Goal: Task Accomplishment & Management: Manage account settings

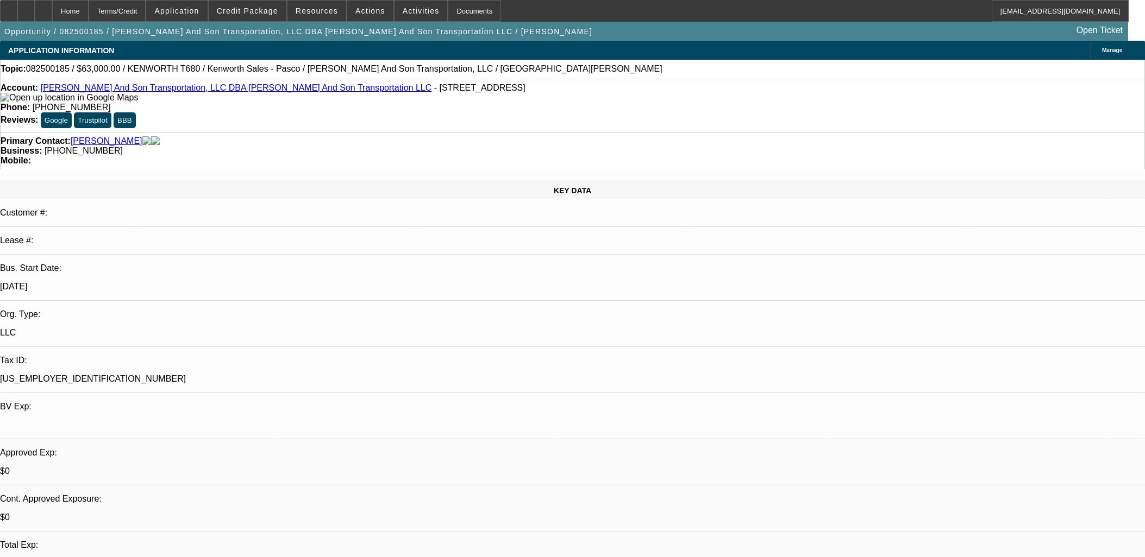
select select "0"
select select "2"
select select "0"
select select "6"
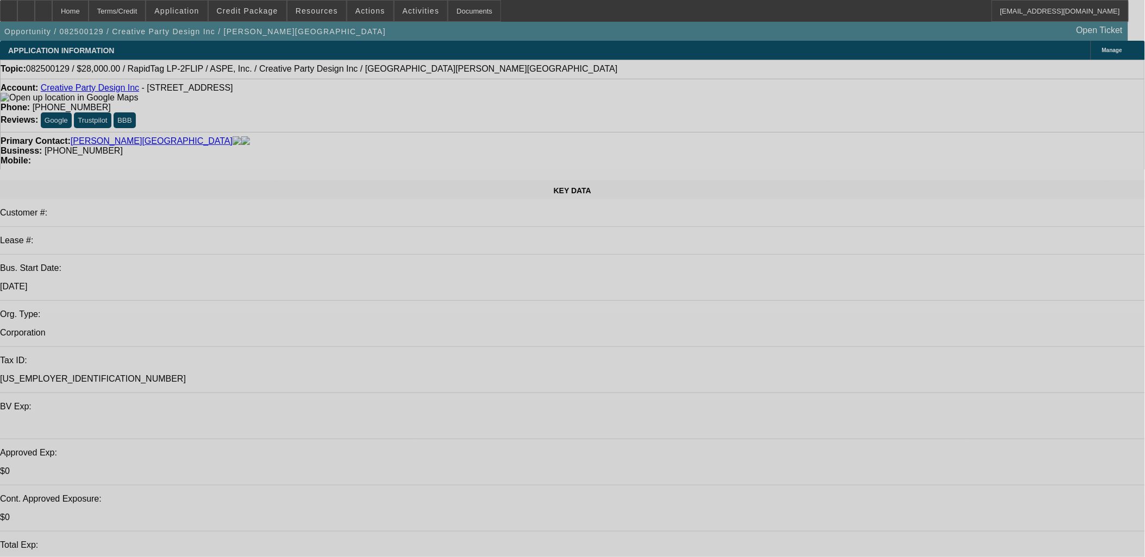
select select "0"
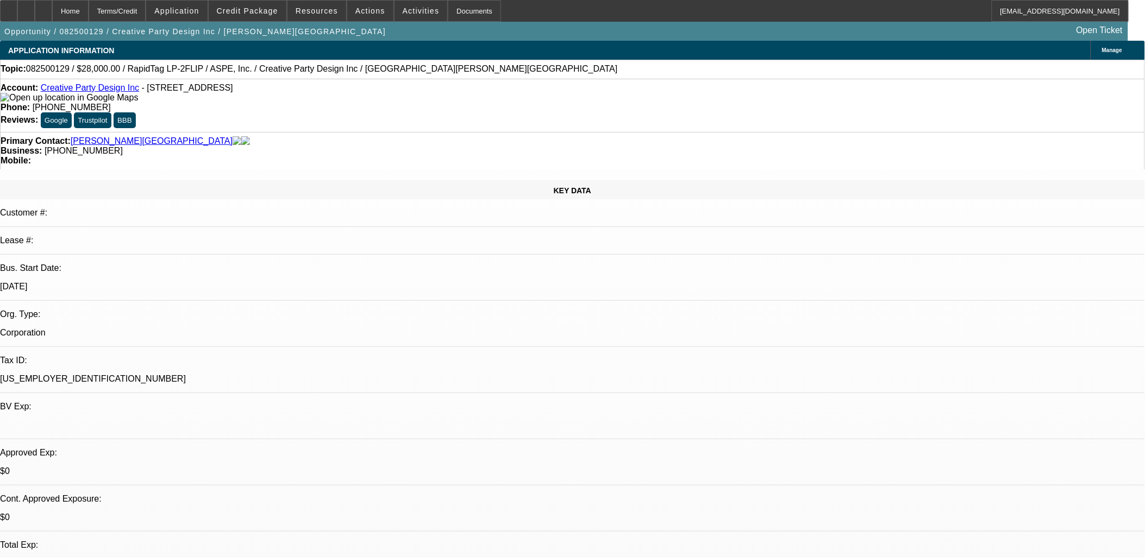
select select "0"
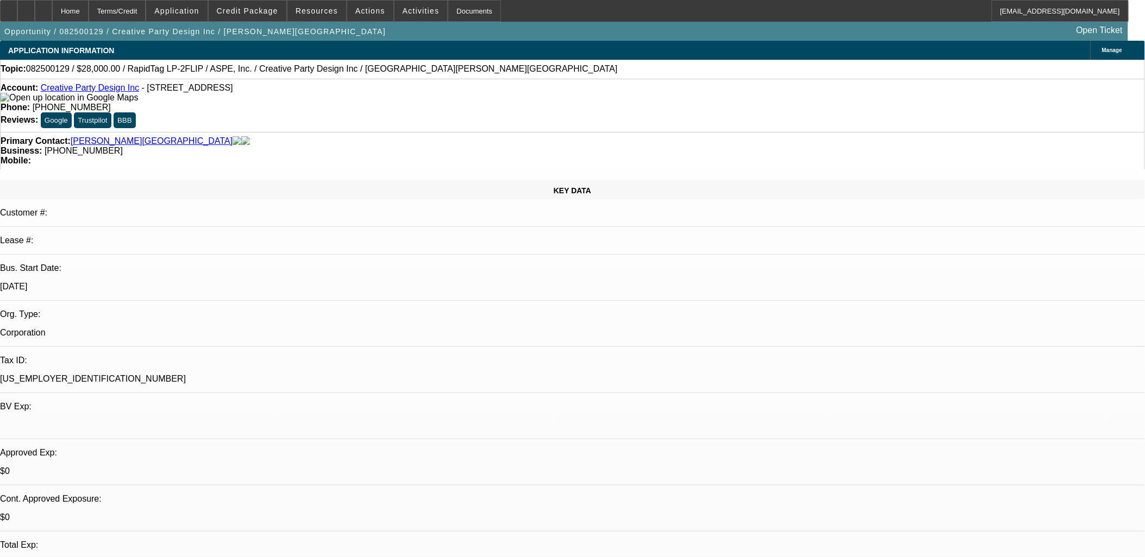
select select "0"
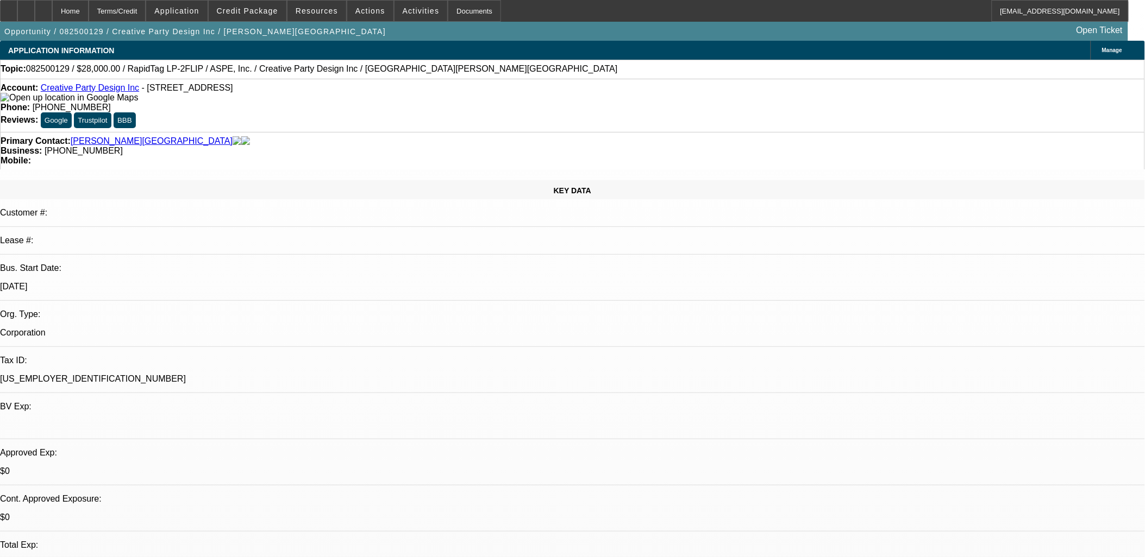
select select "0"
select select "1"
select select "6"
select select "1"
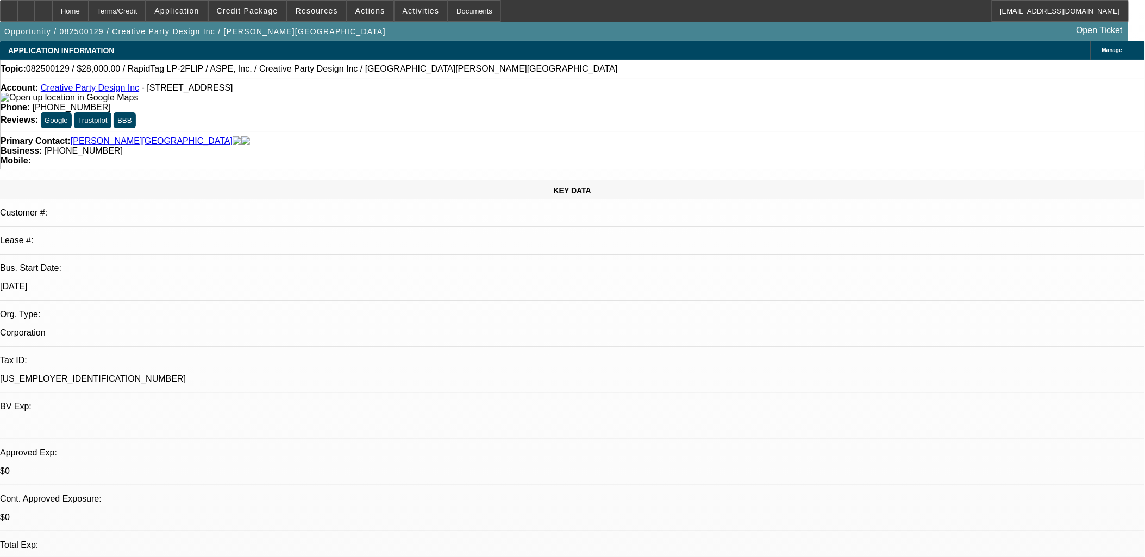
select select "1"
select select "6"
select select "1"
select select "6"
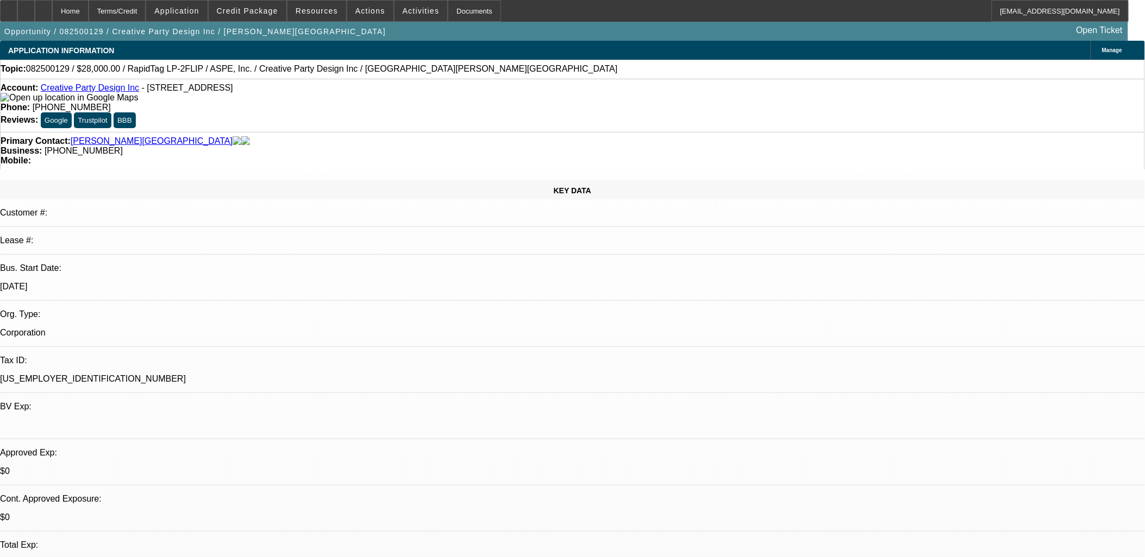
select select "1"
select select "6"
click at [250, 4] on span at bounding box center [248, 11] width 78 height 26
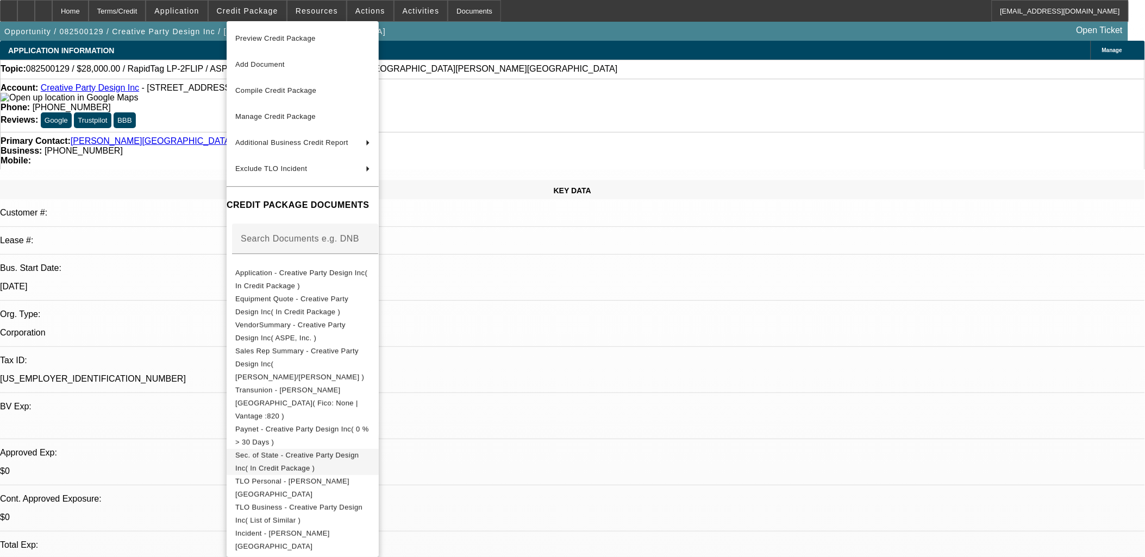
click at [303, 449] on span "Sec. of State - Creative Party Design Inc( In Credit Package )" at bounding box center [302, 462] width 135 height 26
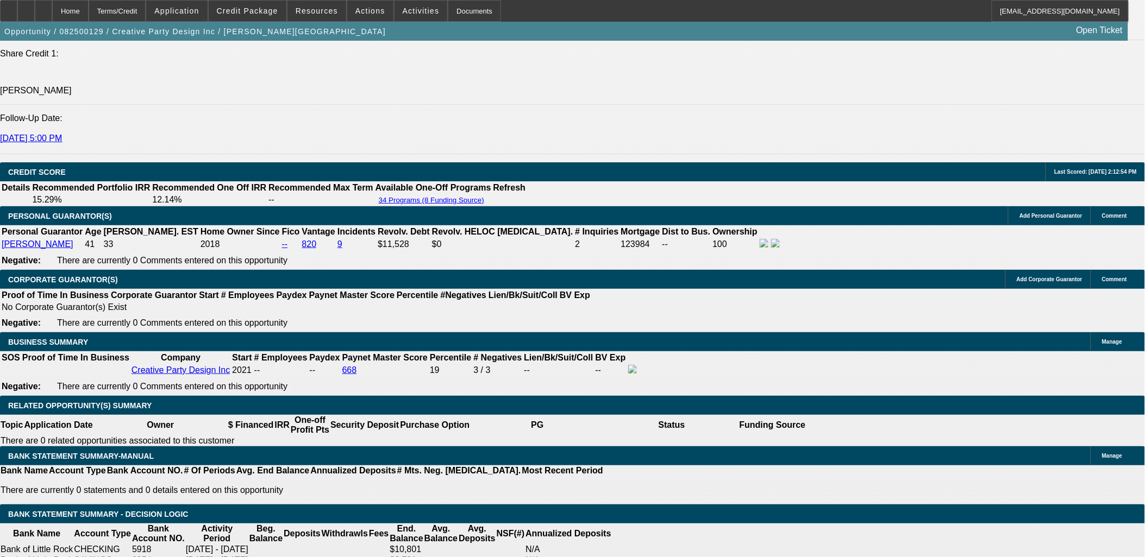
scroll to position [1509, 0]
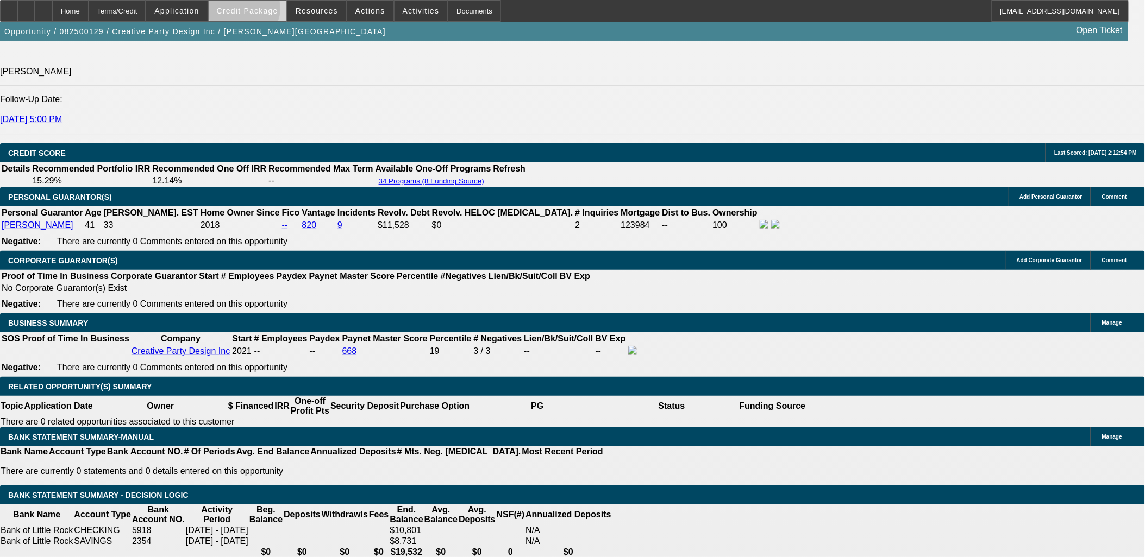
click at [262, 10] on span "Credit Package" at bounding box center [247, 11] width 61 height 9
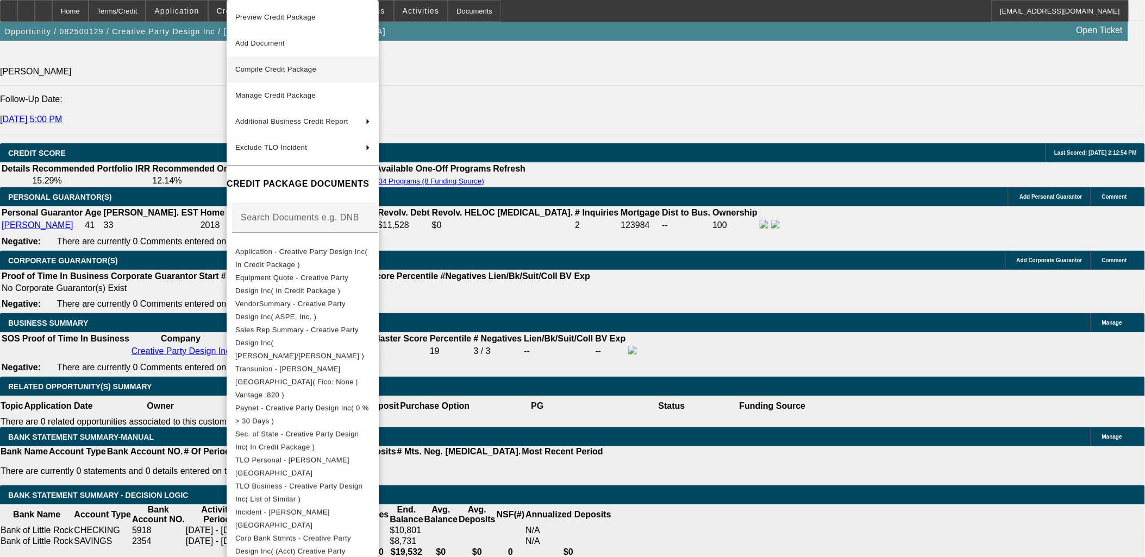
click at [269, 73] on span "Compile Credit Package" at bounding box center [302, 69] width 135 height 13
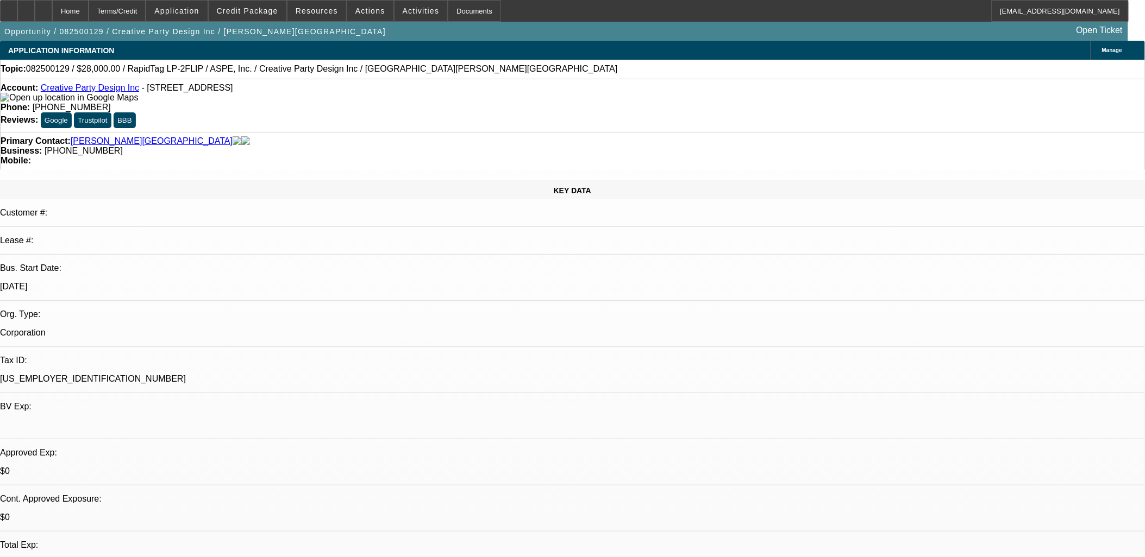
select select "0"
select select "6"
select select "0"
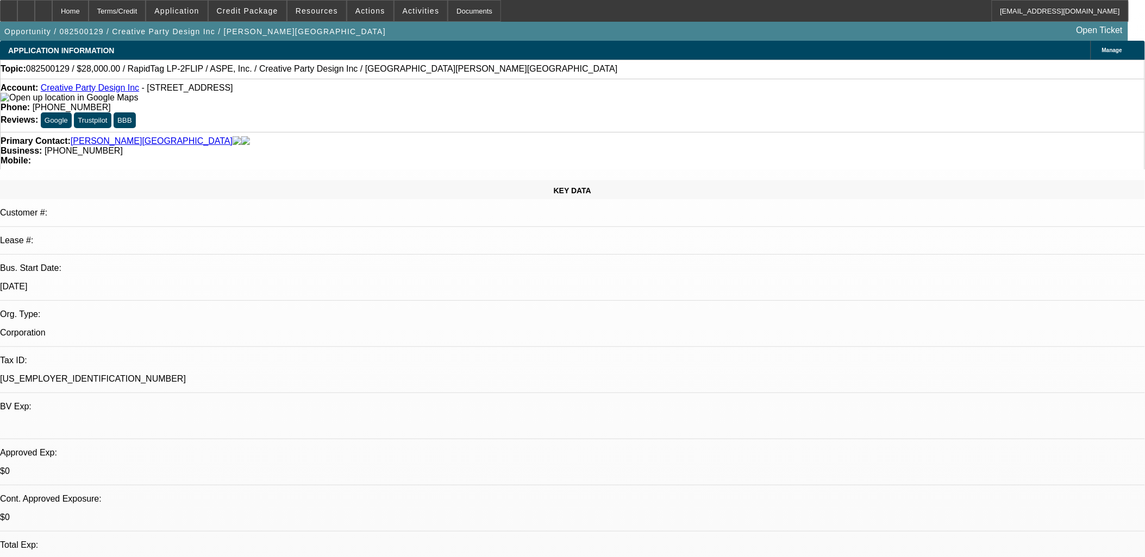
select select "0"
select select "6"
select select "0"
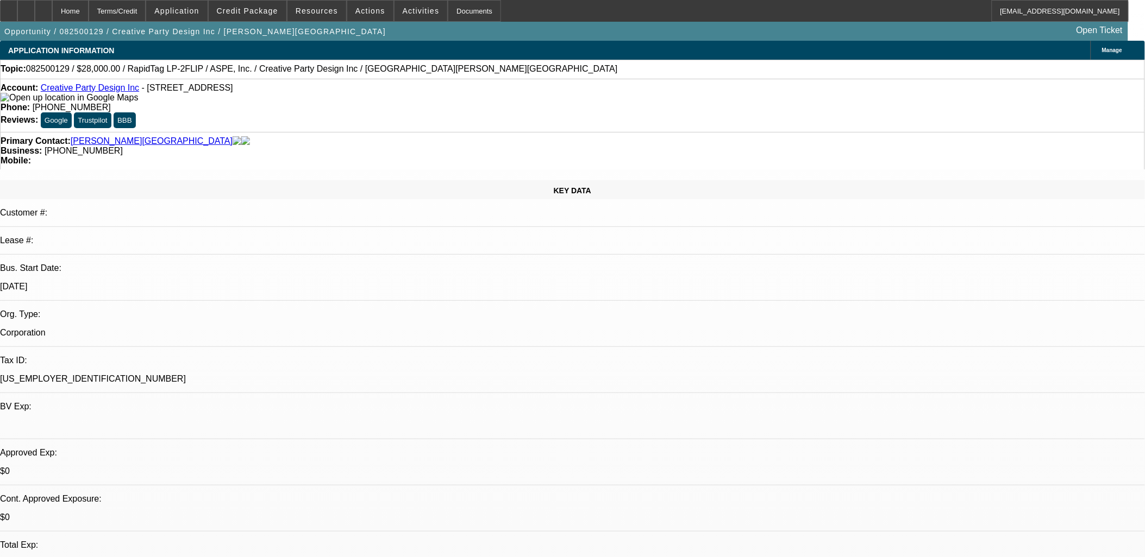
select select "0"
select select "6"
select select "0"
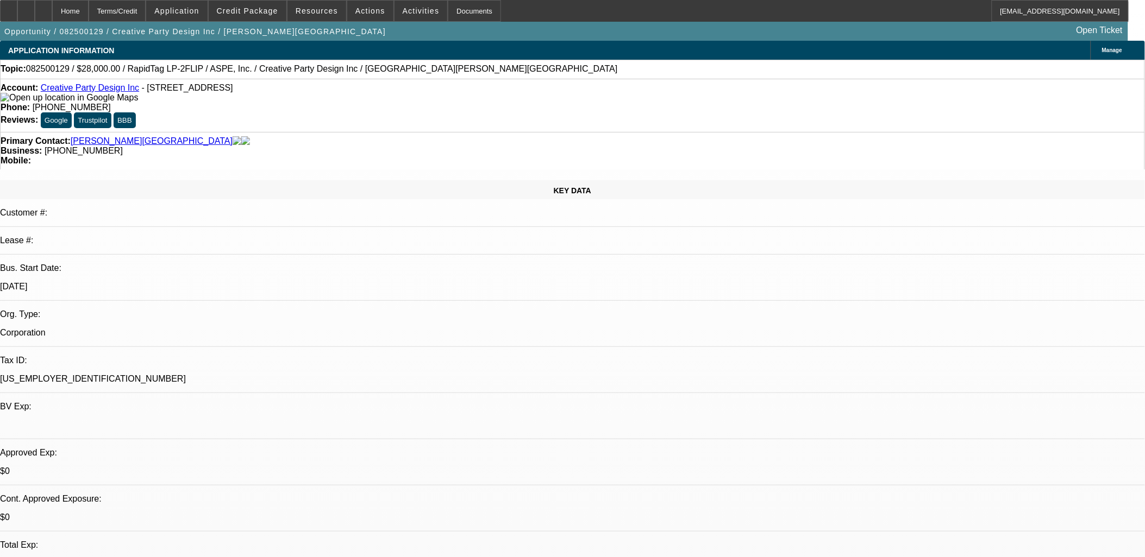
select select "6"
click at [260, 17] on span at bounding box center [248, 11] width 78 height 26
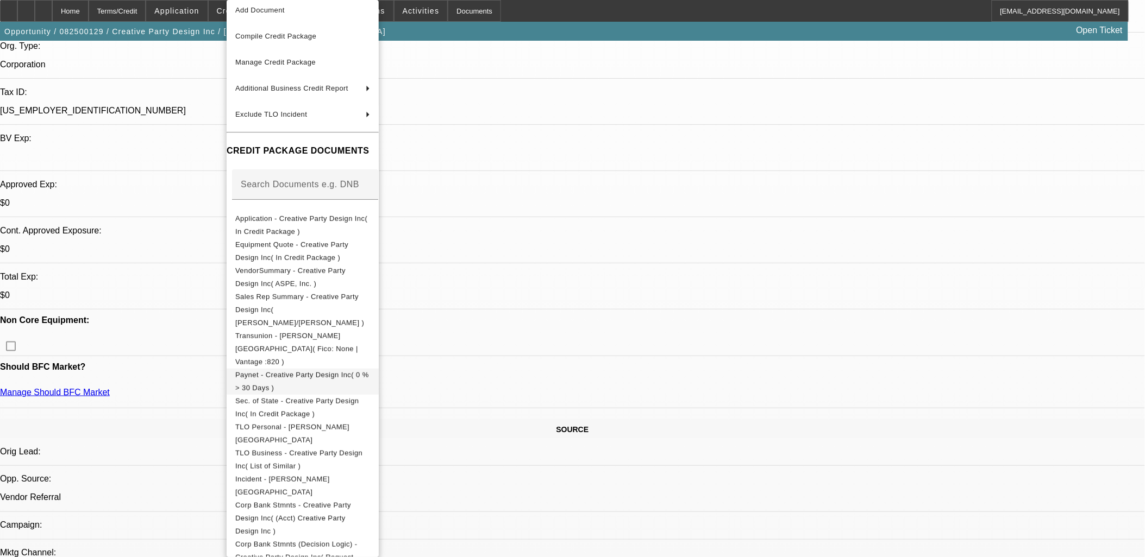
scroll to position [422, 0]
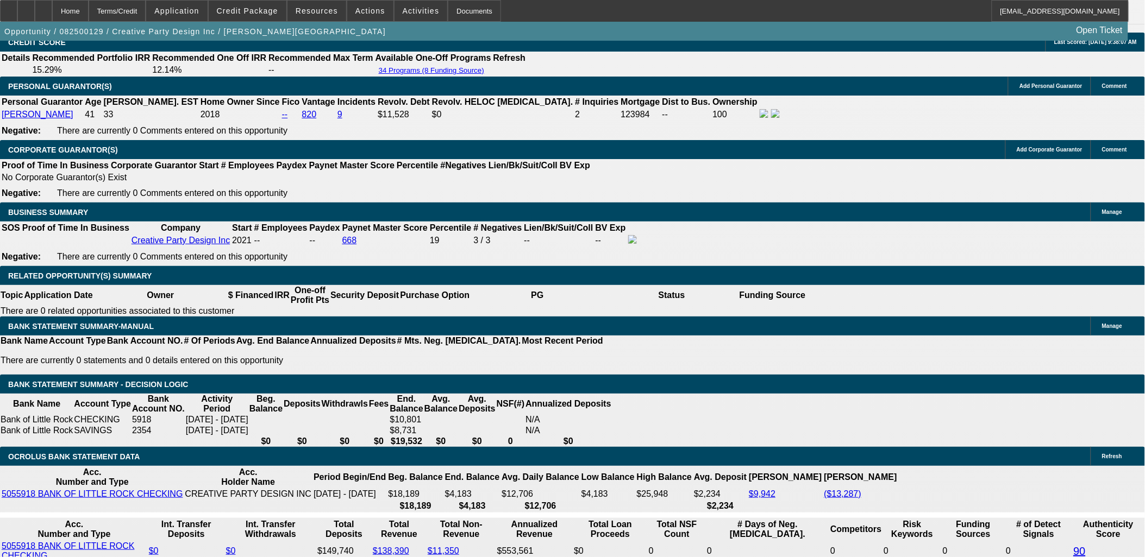
scroll to position [1509, 0]
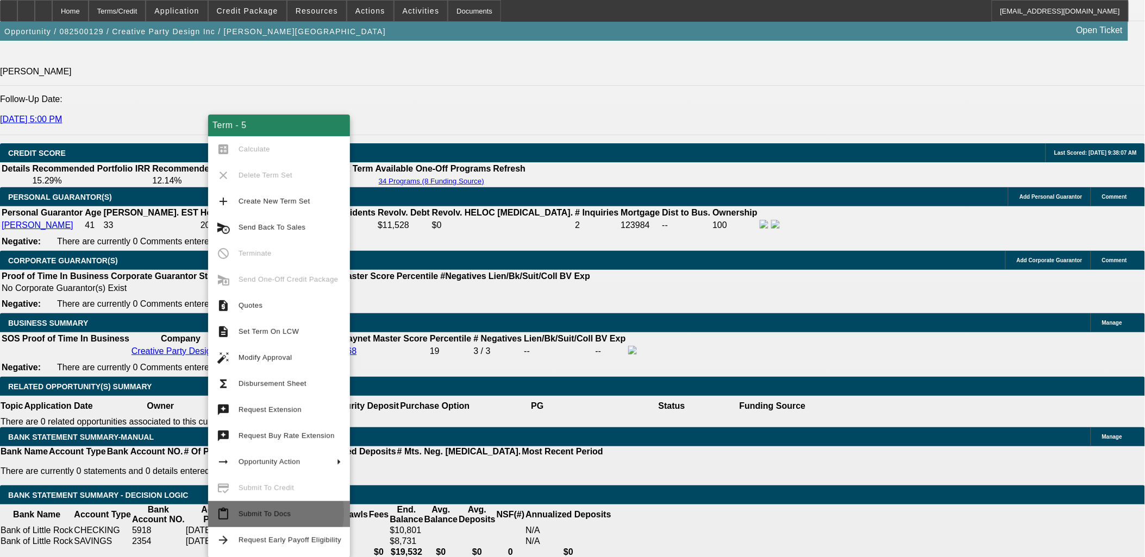
click at [263, 512] on span "Submit To Docs" at bounding box center [264, 514] width 52 height 8
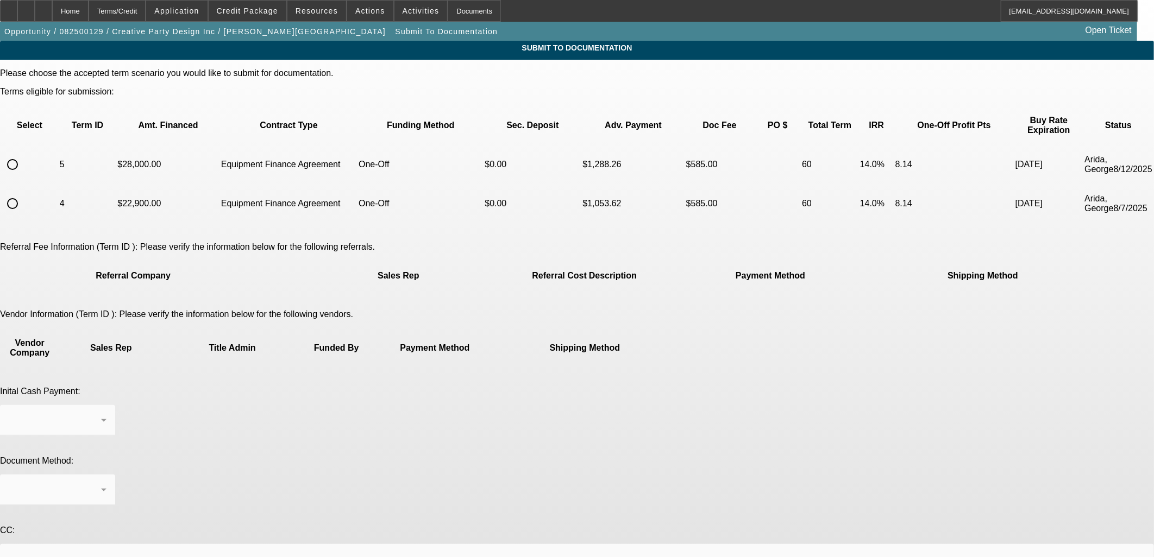
click at [23, 154] on input "radio" at bounding box center [13, 165] width 22 height 22
radio input "true"
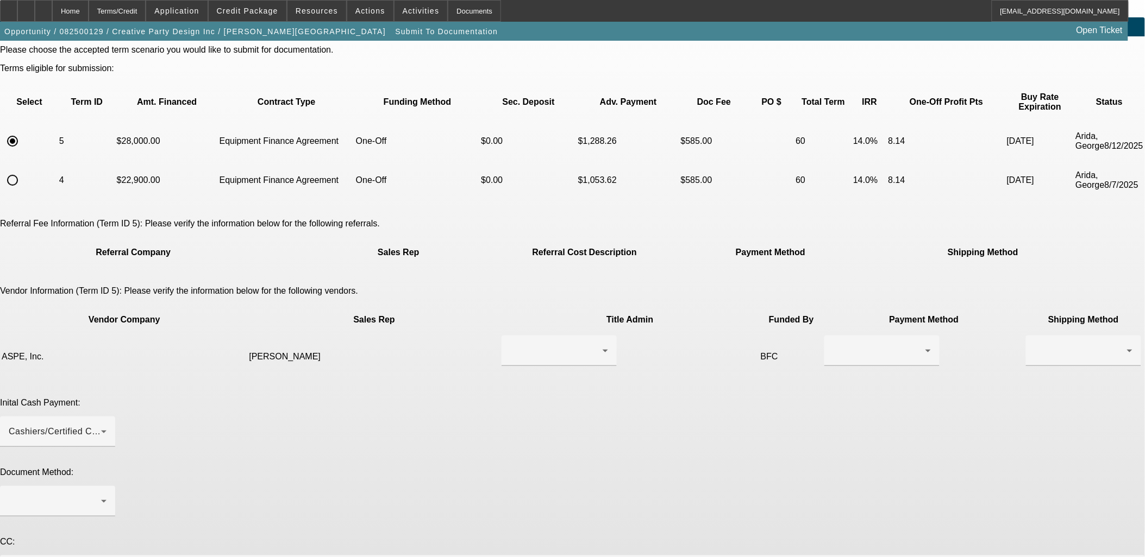
scroll to position [46, 0]
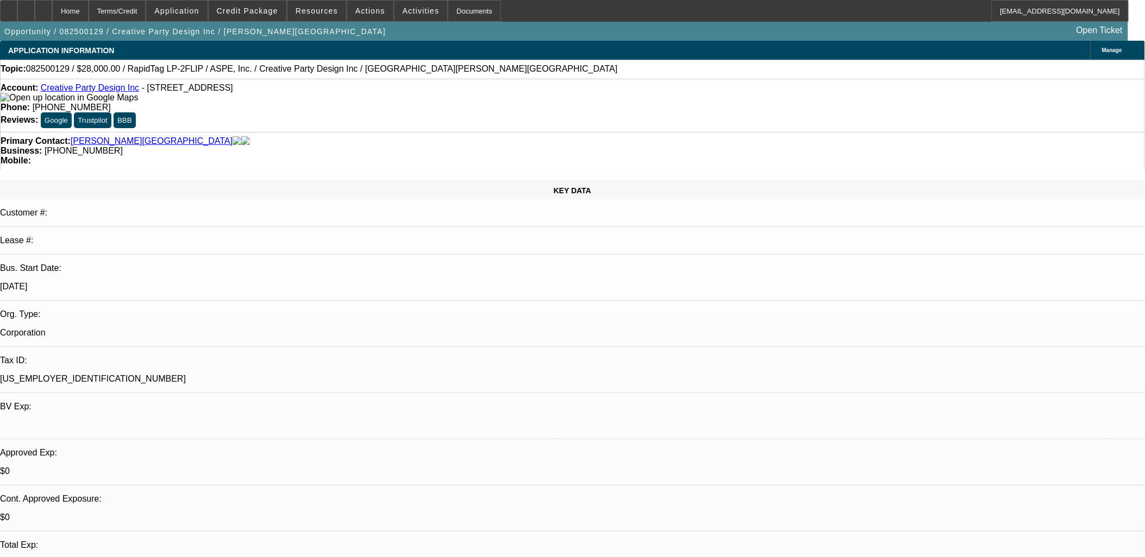
select select "0"
select select "6"
select select "0"
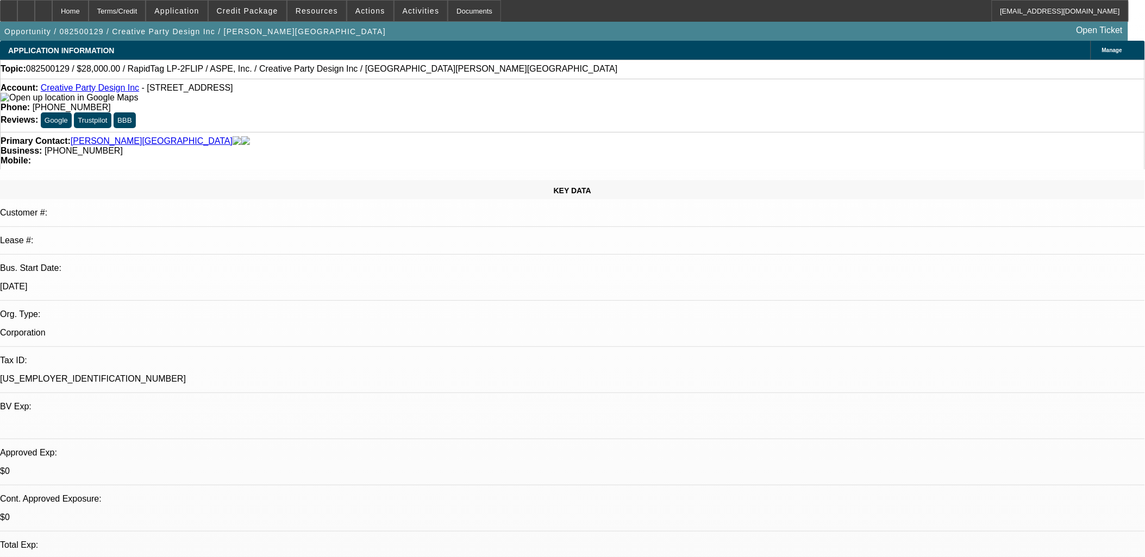
select select "0"
select select "6"
select select "0"
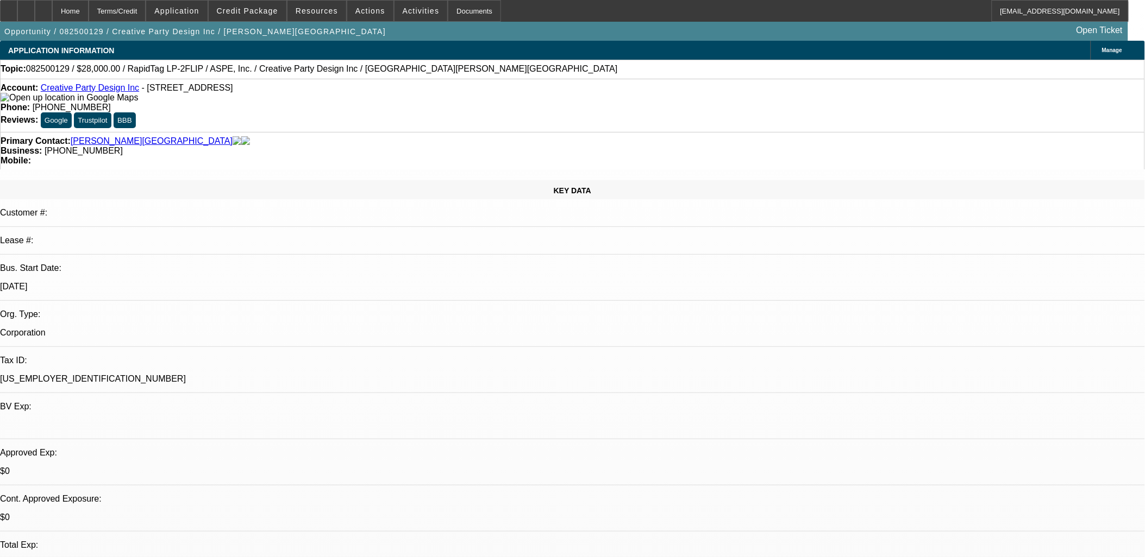
select select "0"
select select "6"
select select "0"
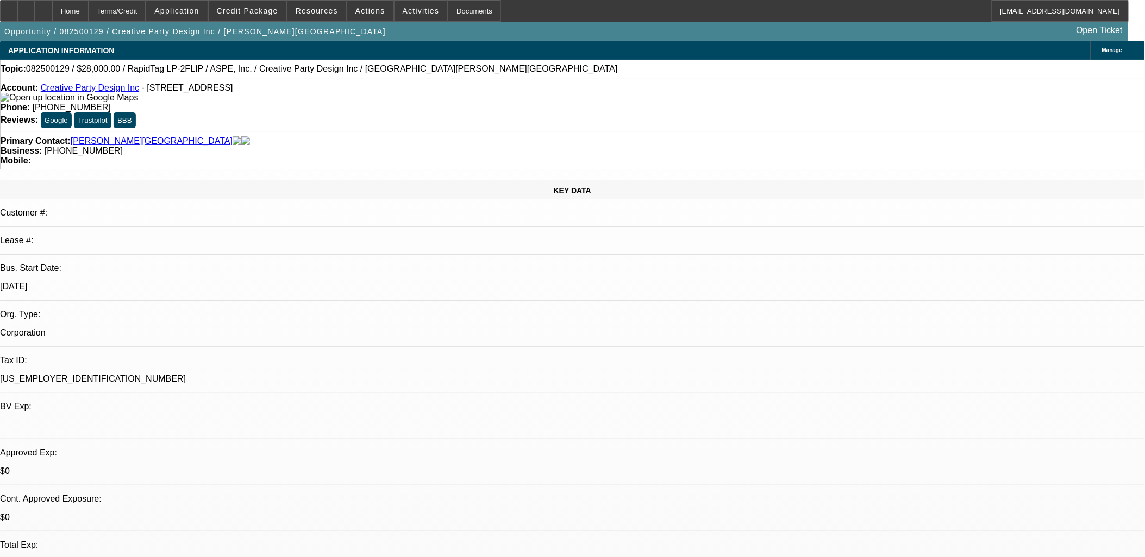
select select "6"
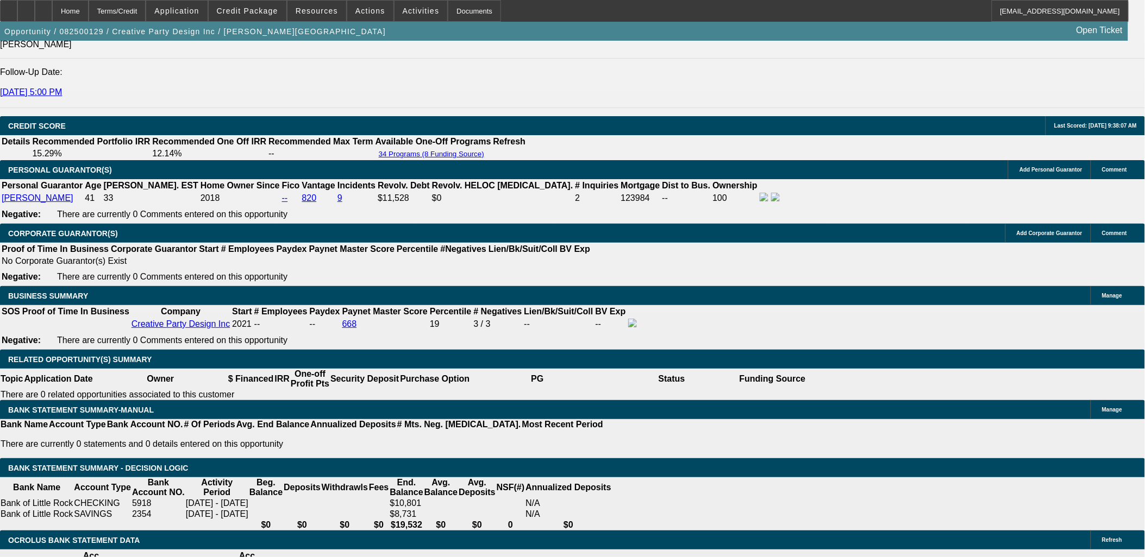
scroll to position [1509, 0]
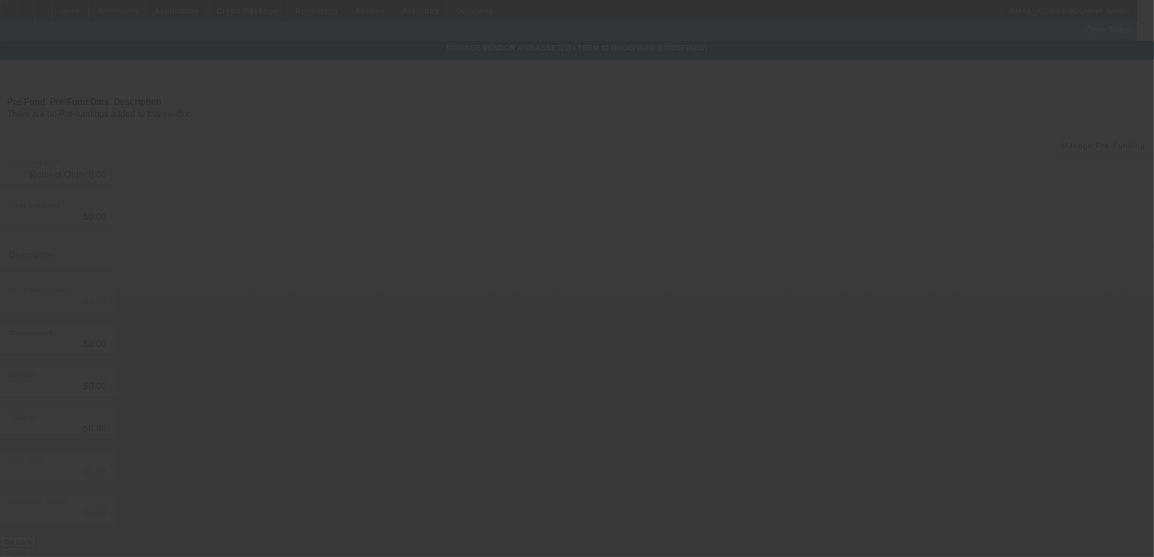
type input "$28,000.00"
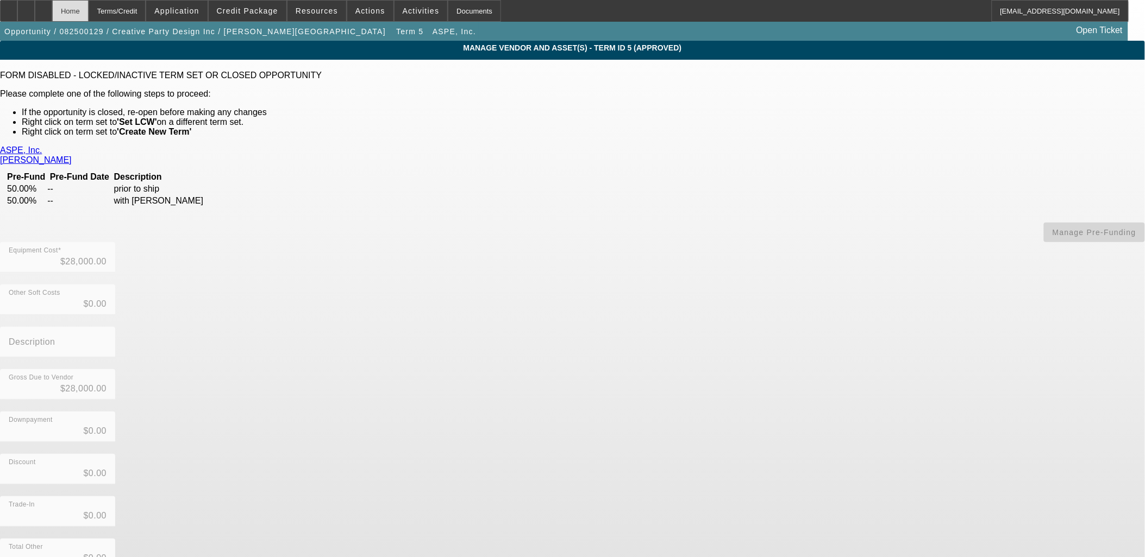
click at [89, 9] on div "Home" at bounding box center [70, 11] width 36 height 22
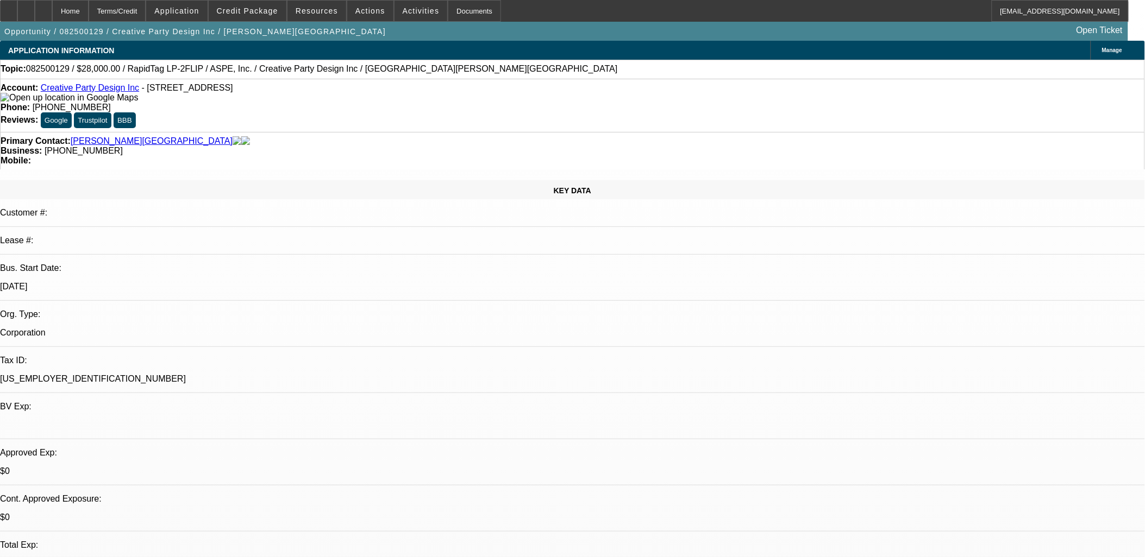
select select "0"
select select "6"
select select "0"
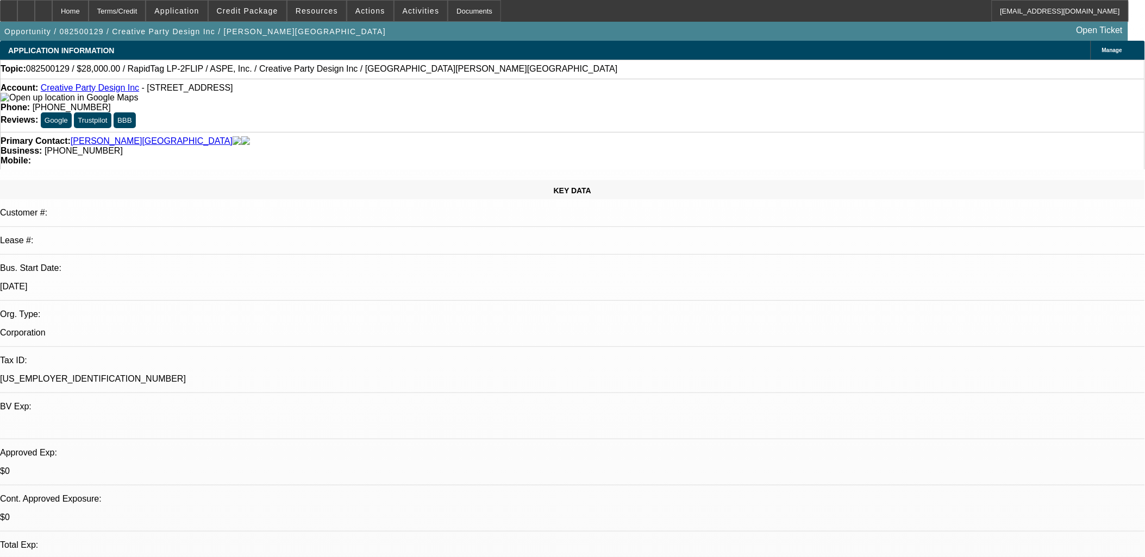
select select "0"
select select "6"
select select "0"
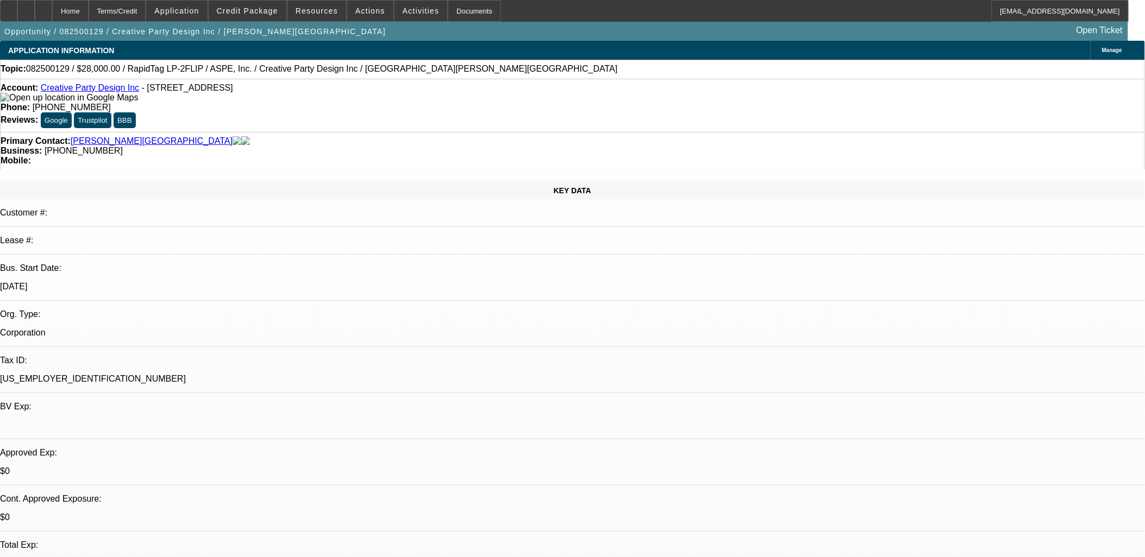
select select "0"
select select "6"
select select "0"
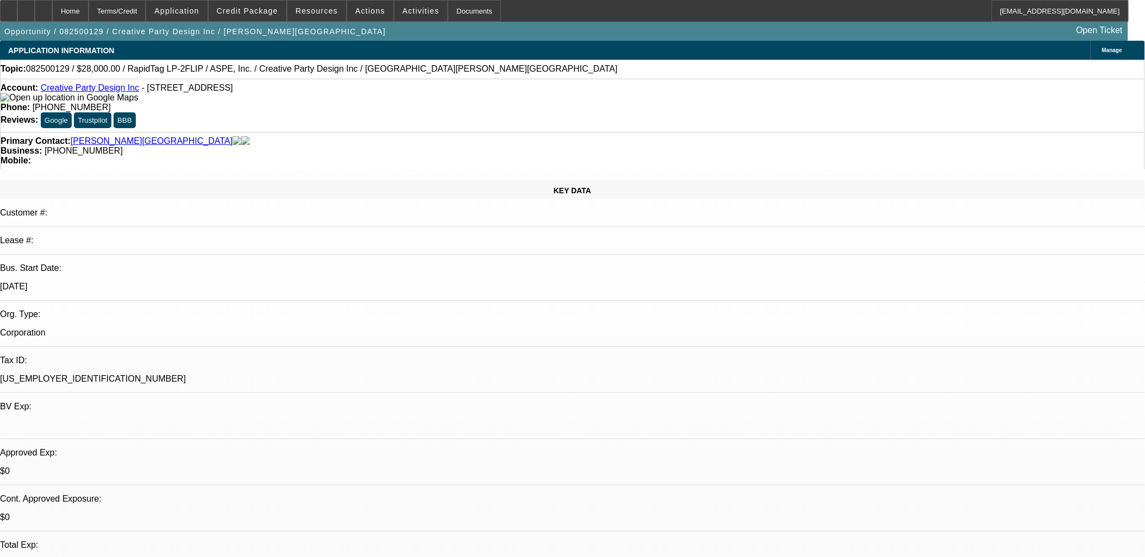
select select "6"
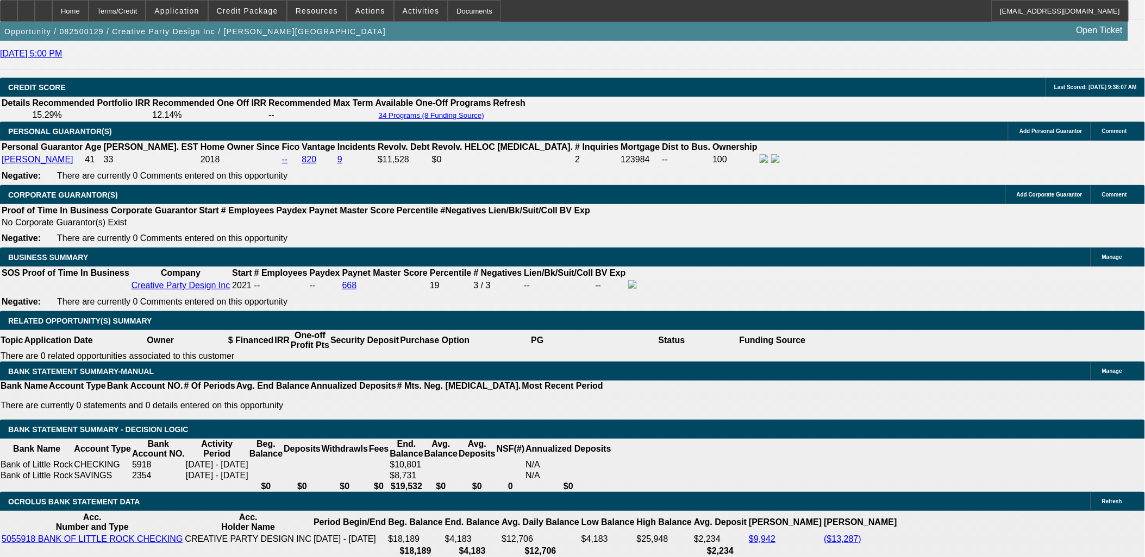
scroll to position [1569, 0]
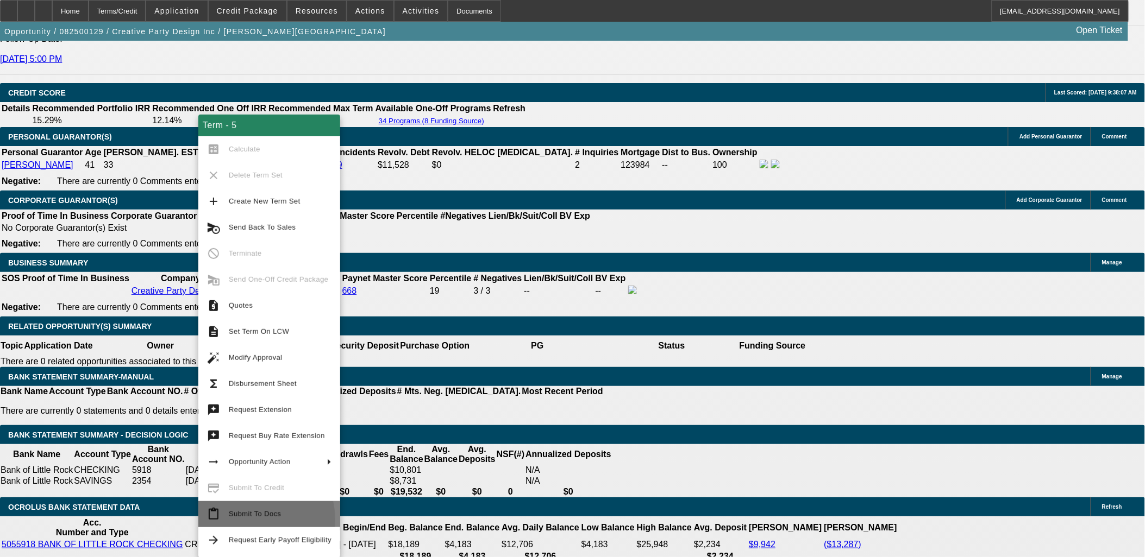
click at [248, 519] on span "Submit To Docs" at bounding box center [280, 514] width 103 height 13
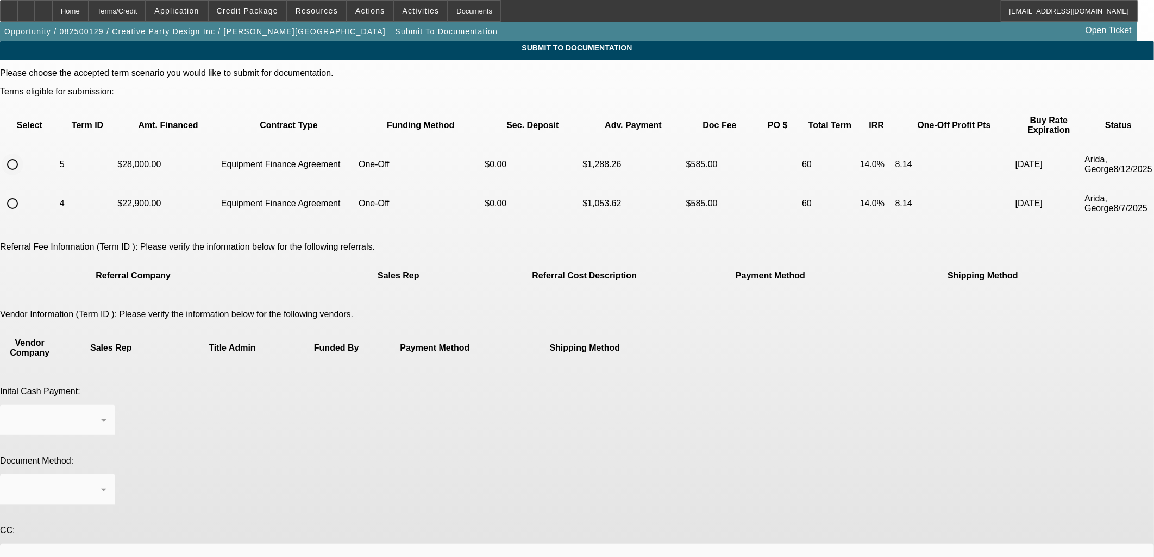
click at [23, 154] on input "radio" at bounding box center [13, 165] width 22 height 22
radio input "true"
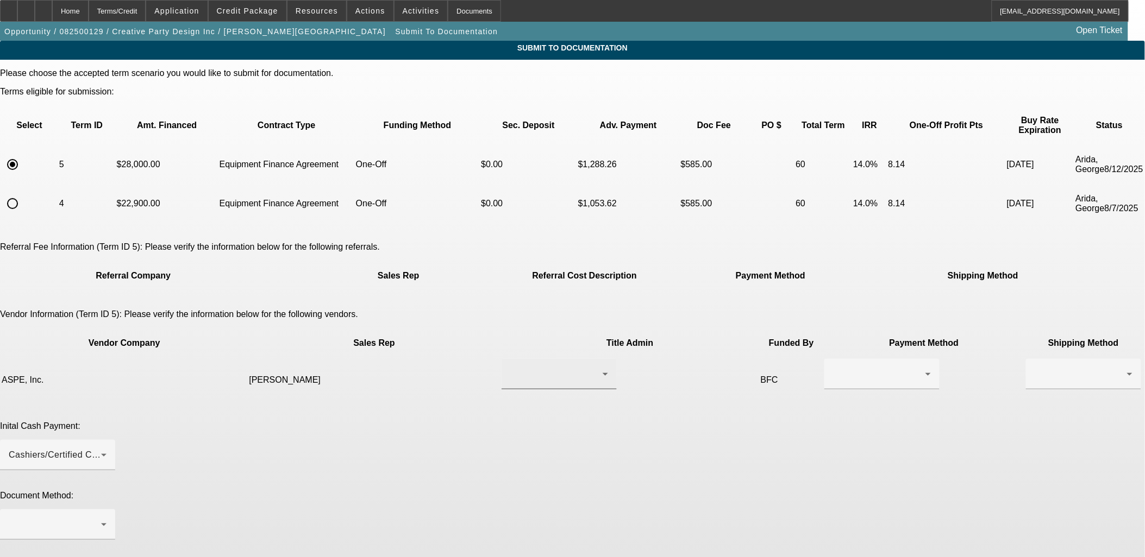
click at [510, 368] on div at bounding box center [556, 374] width 92 height 13
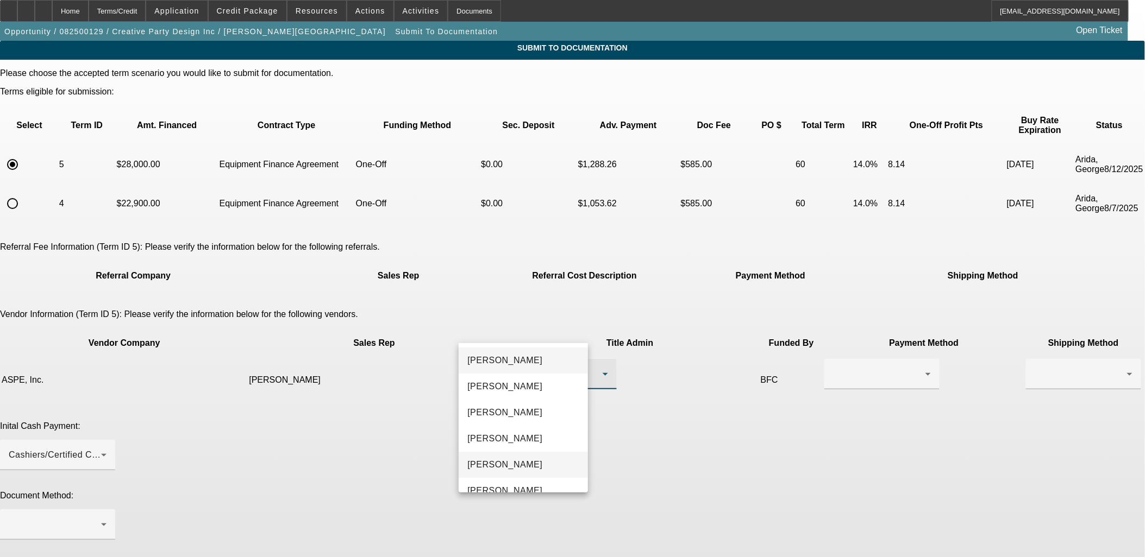
click at [507, 459] on span "Szyszko, Thomas" at bounding box center [504, 465] width 75 height 13
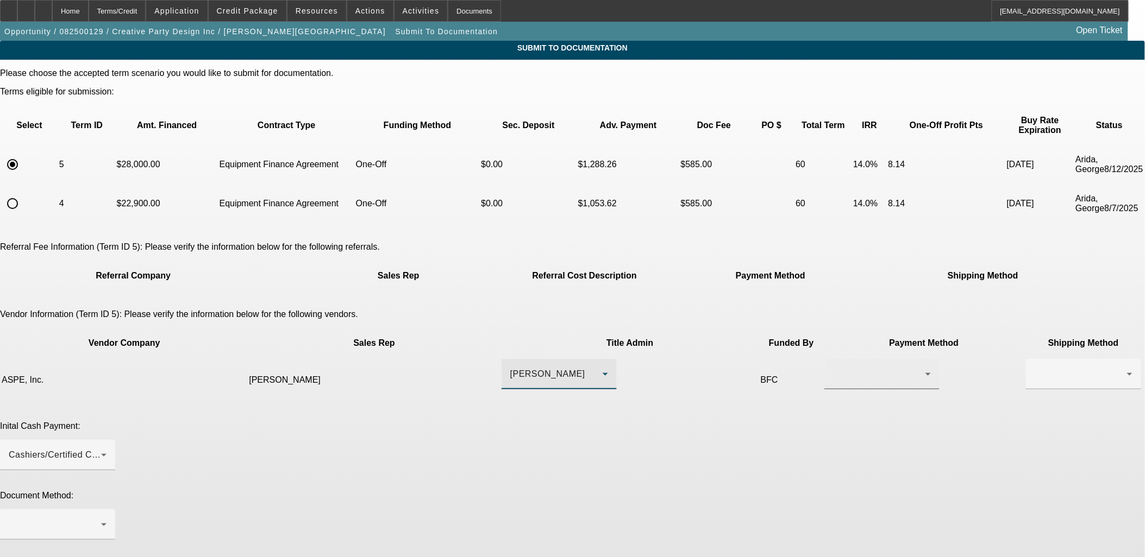
click at [833, 368] on div at bounding box center [879, 374] width 92 height 13
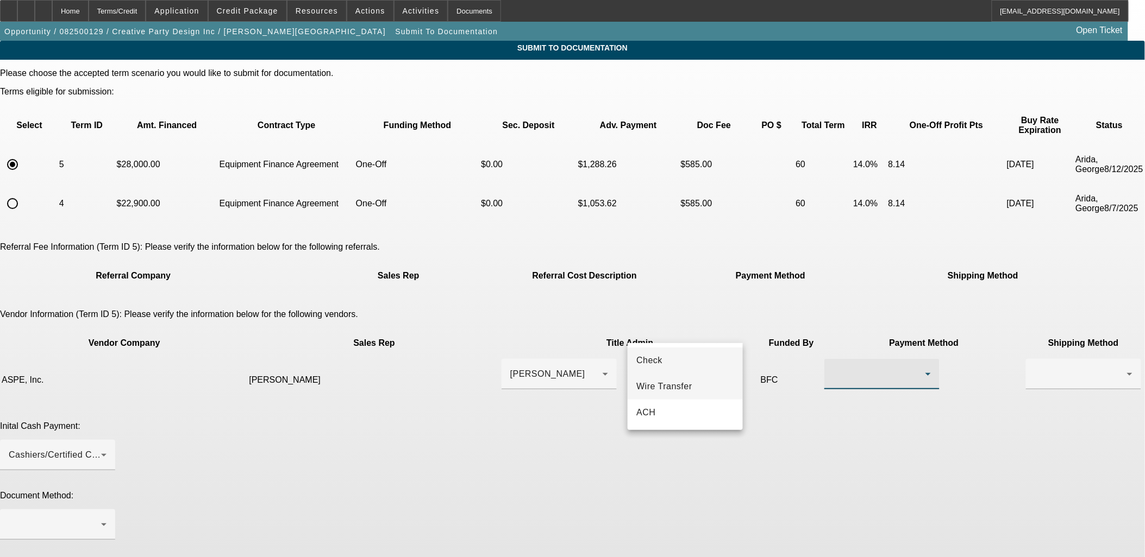
click at [673, 386] on span "Wire Transfer" at bounding box center [664, 386] width 56 height 13
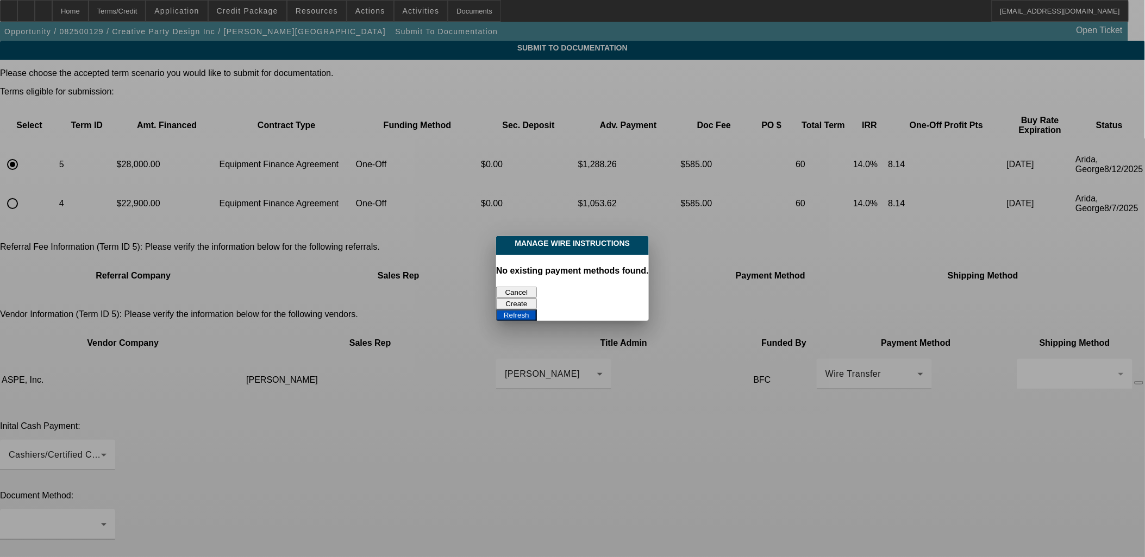
click at [525, 287] on button "Cancel" at bounding box center [516, 292] width 41 height 11
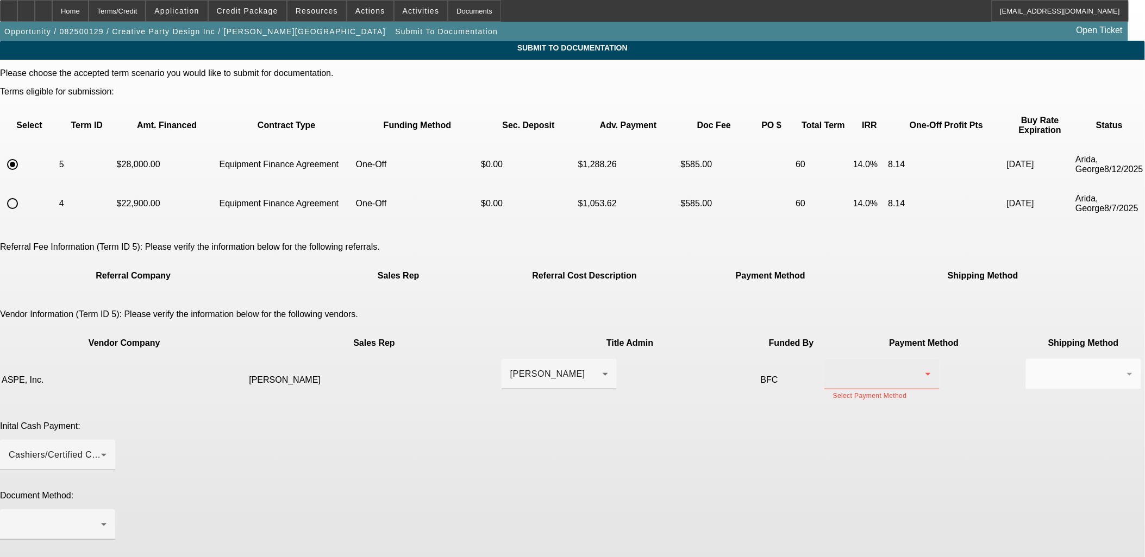
click at [833, 359] on div at bounding box center [882, 374] width 98 height 30
click at [670, 411] on mat-option "ACH" at bounding box center [684, 413] width 115 height 26
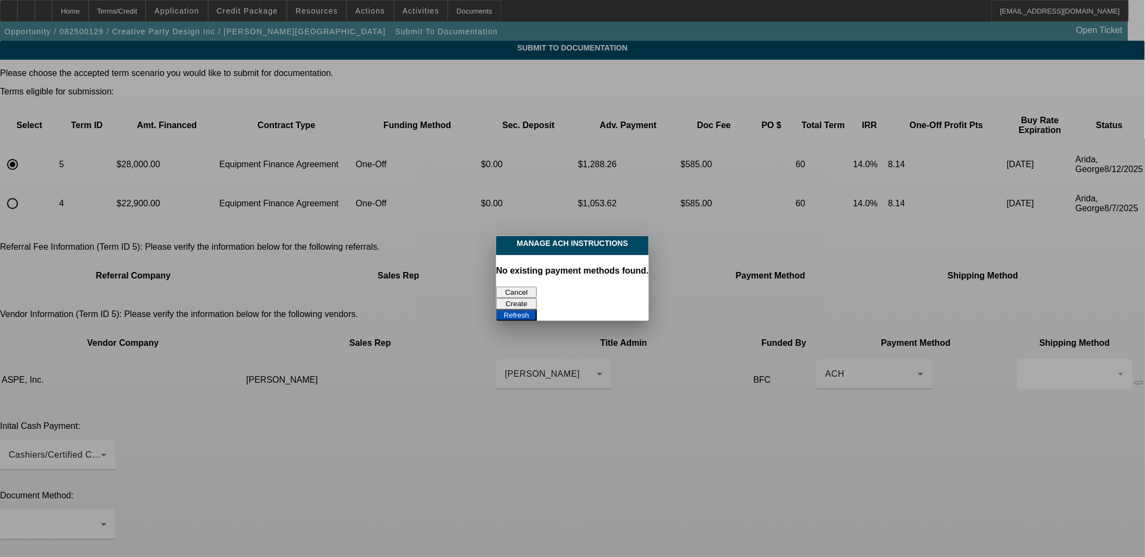
click at [518, 287] on button "Cancel" at bounding box center [516, 292] width 41 height 11
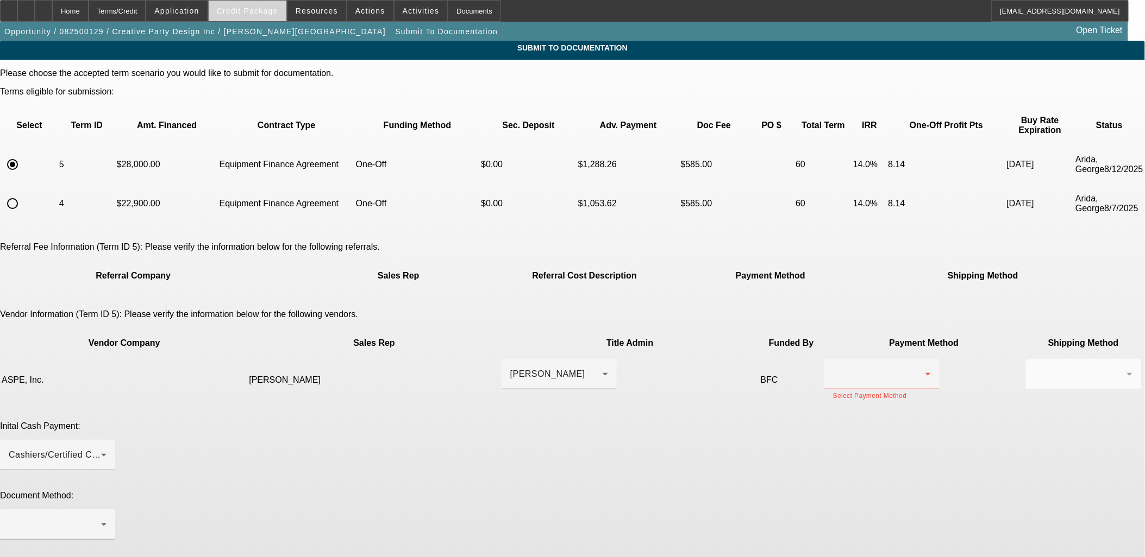
click at [255, 13] on span "Credit Package" at bounding box center [247, 11] width 61 height 9
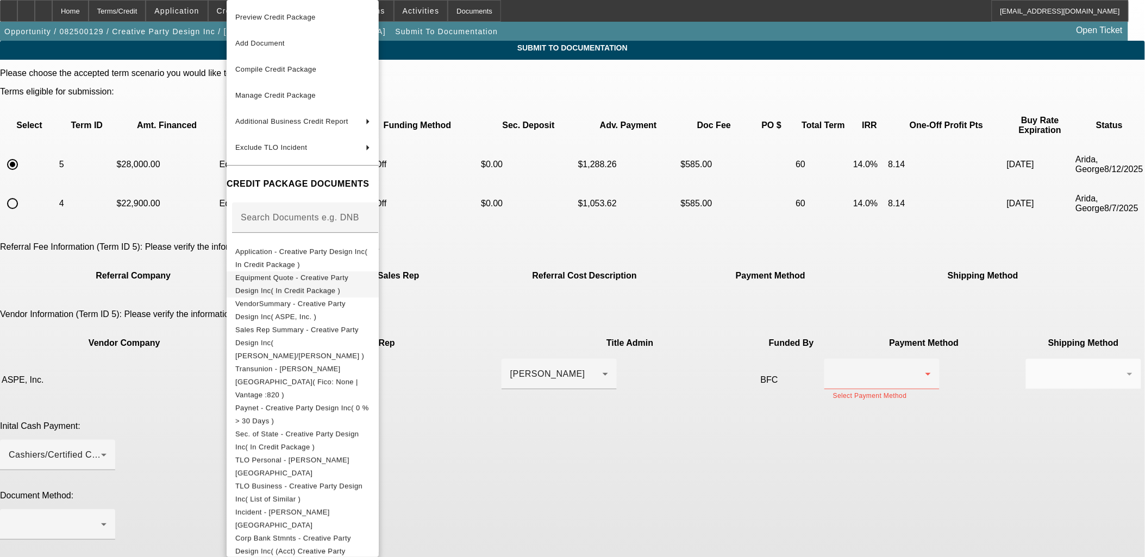
click at [287, 280] on span "Equipment Quote - Creative Party Design Inc( In Credit Package )" at bounding box center [291, 284] width 113 height 21
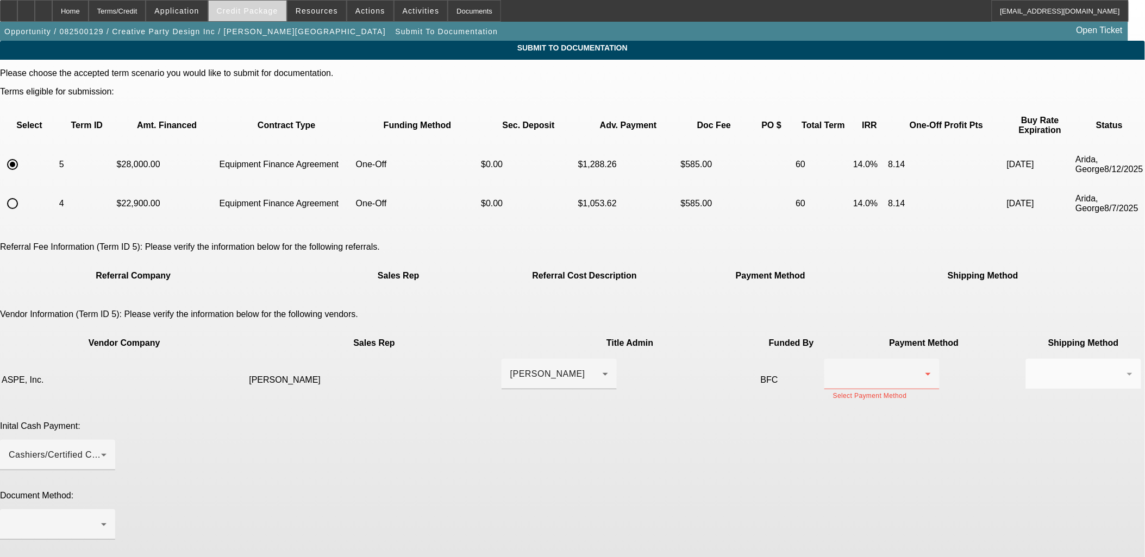
click at [248, 9] on span "Credit Package" at bounding box center [247, 11] width 61 height 9
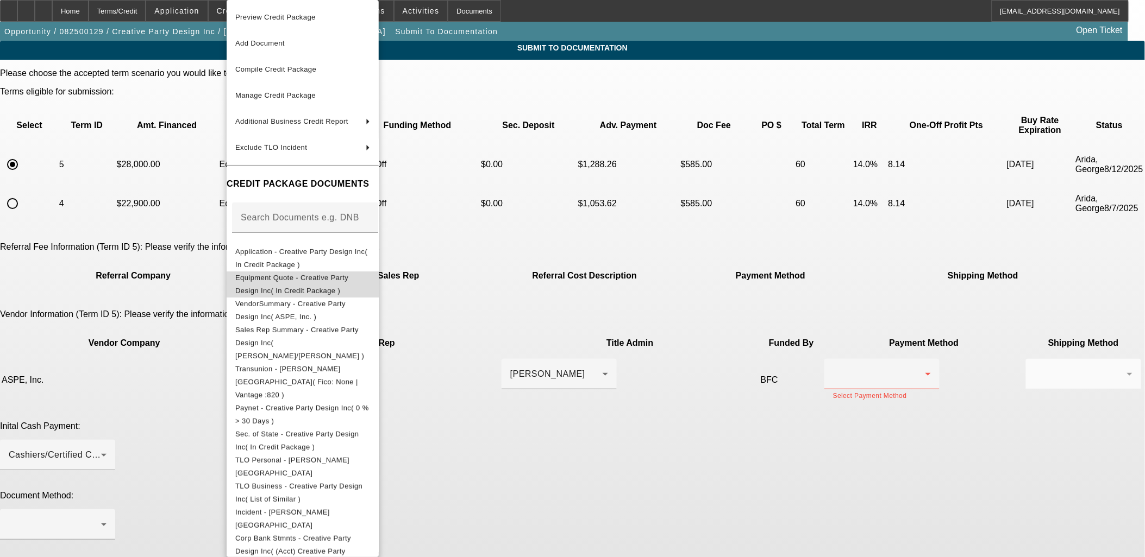
click at [275, 272] on button "Equipment Quote - Creative Party Design Inc( In Credit Package )" at bounding box center [303, 285] width 152 height 26
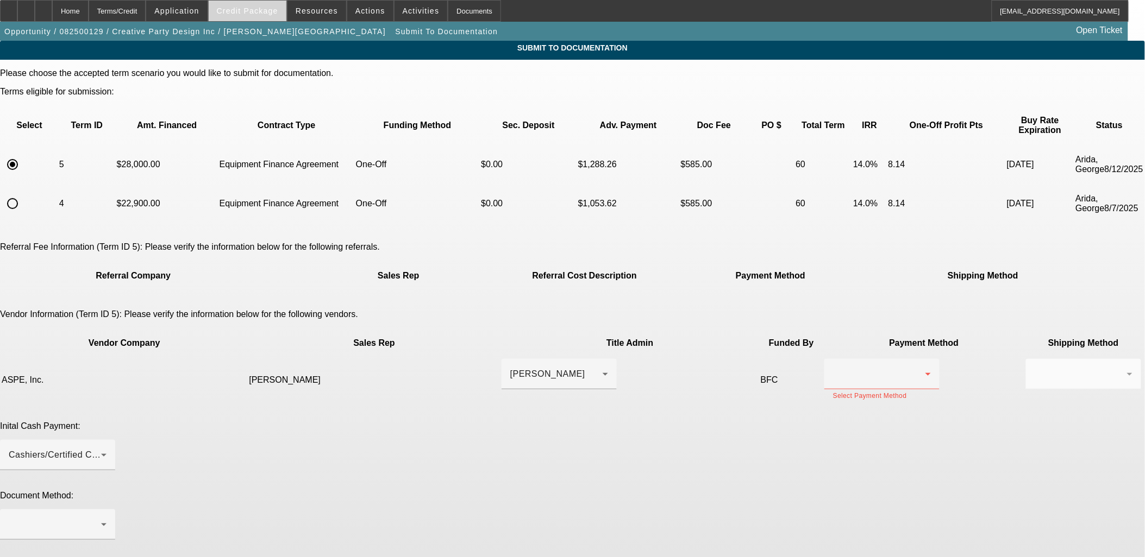
click at [283, 8] on span at bounding box center [248, 11] width 78 height 26
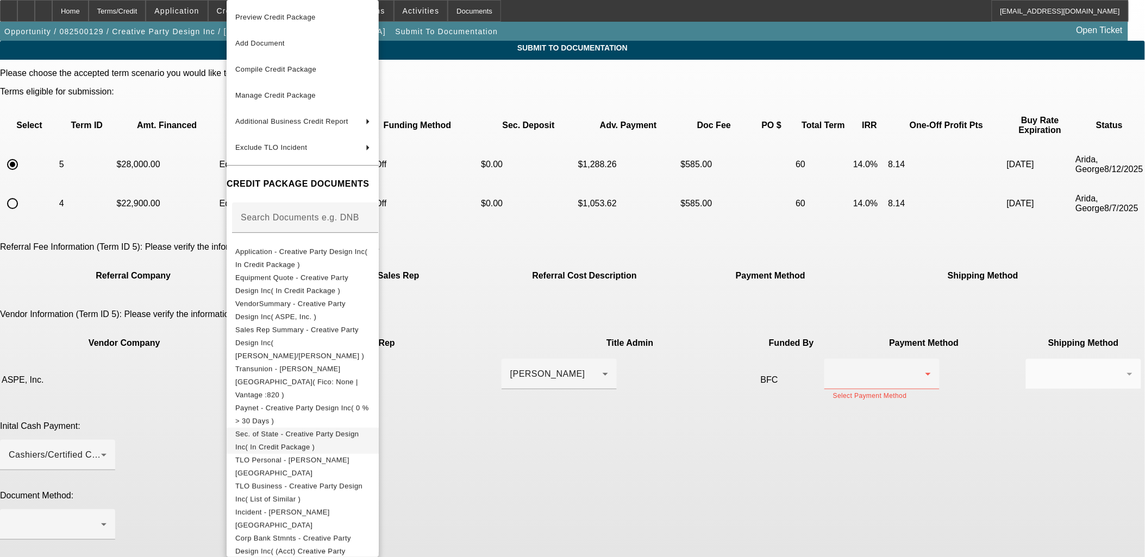
click at [318, 428] on span "Sec. of State - Creative Party Design Inc( In Credit Package )" at bounding box center [302, 441] width 135 height 26
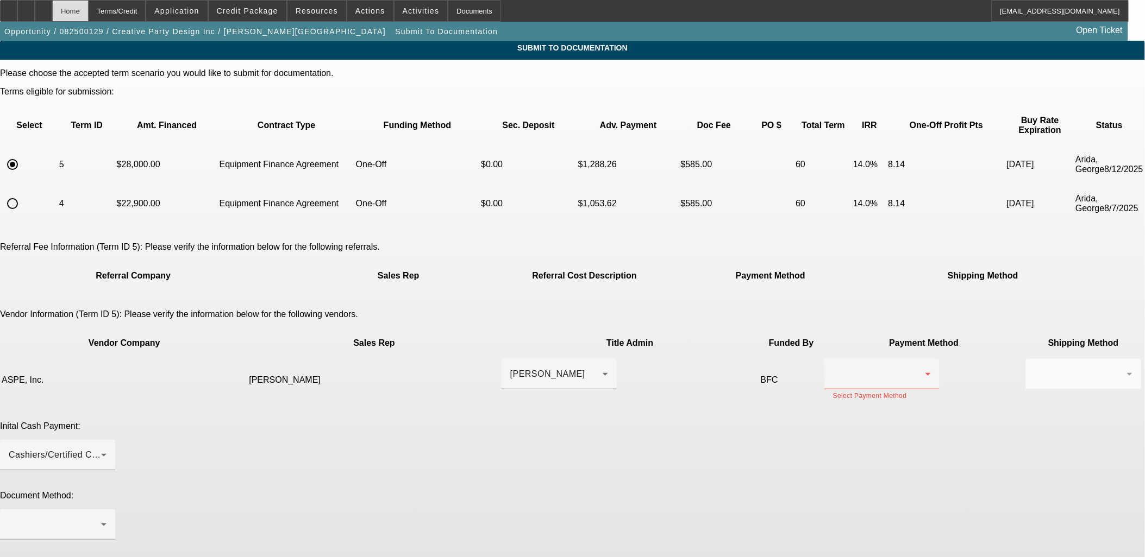
click at [89, 1] on div "Home" at bounding box center [70, 11] width 36 height 22
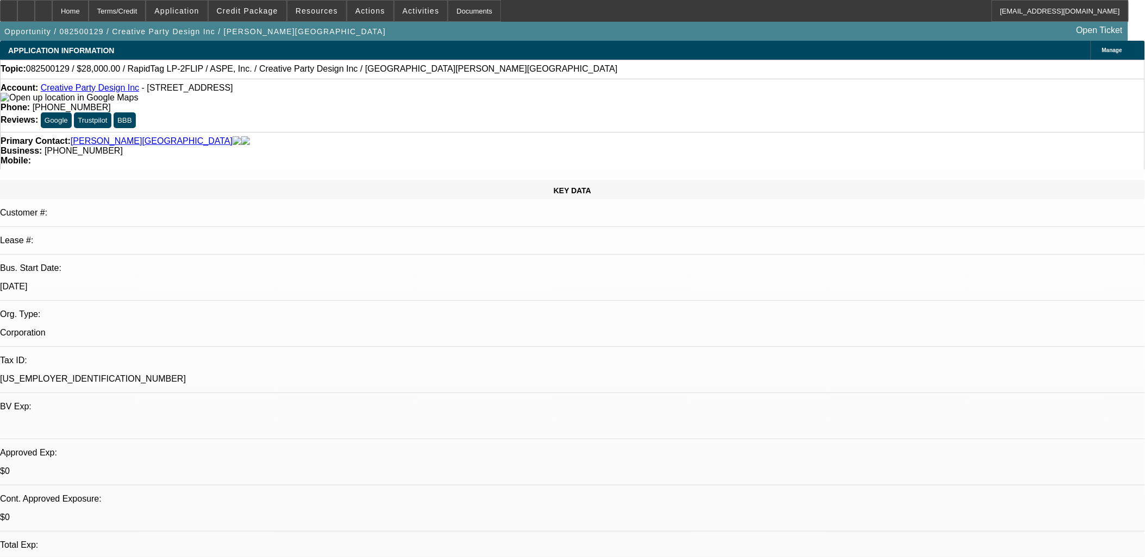
select select "0"
select select "6"
select select "0"
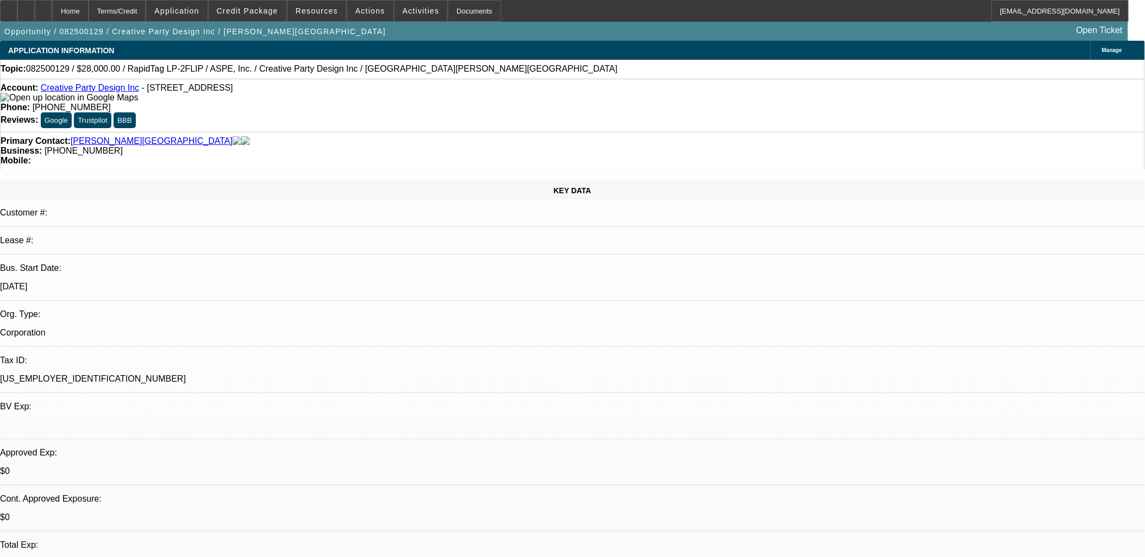
select select "0"
select select "6"
select select "0"
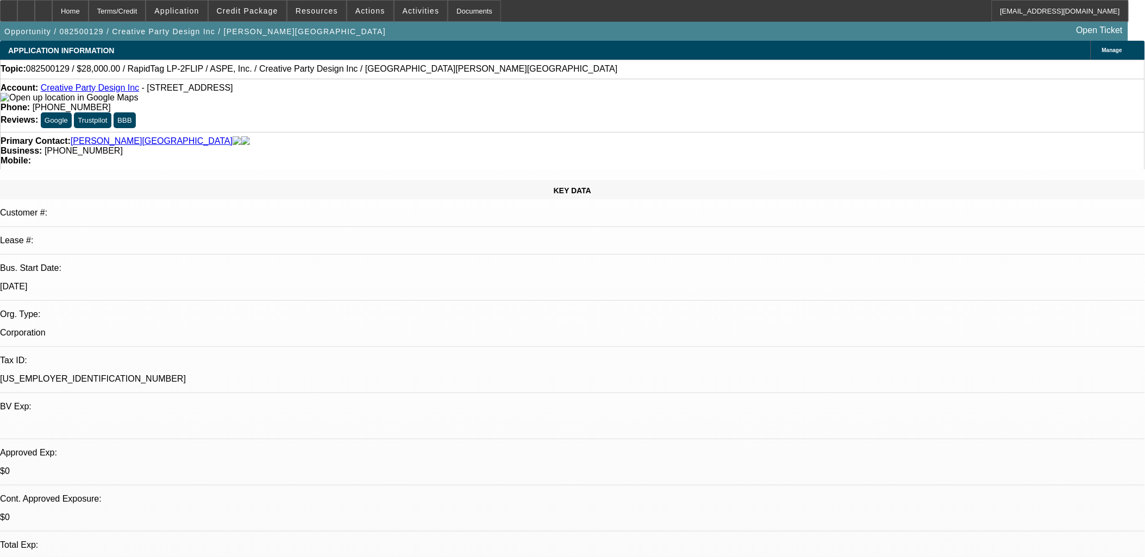
select select "0"
select select "6"
select select "0"
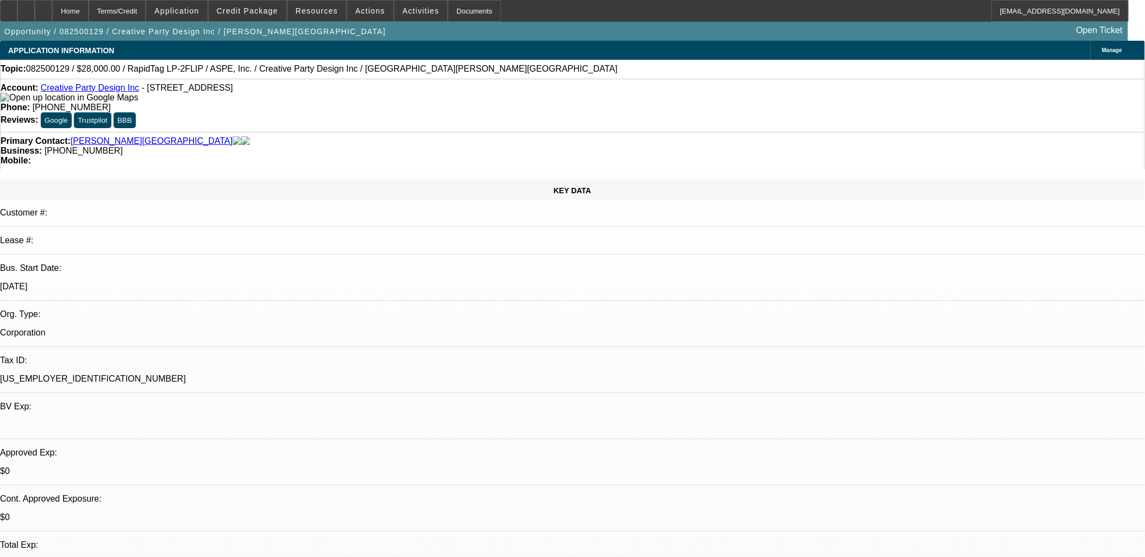
select select "6"
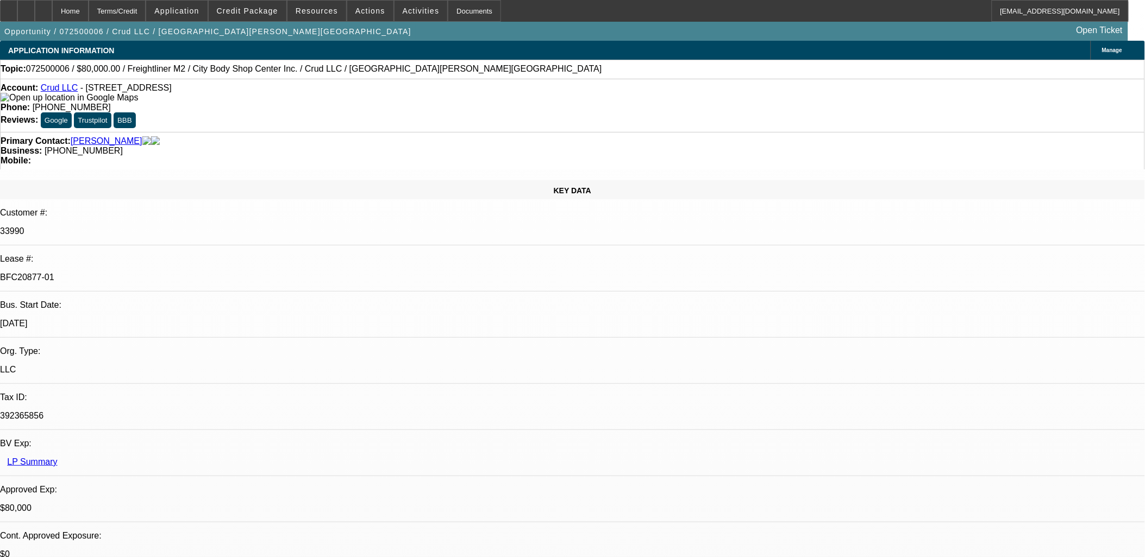
select select "0"
select select "2"
select select "0"
select select "2"
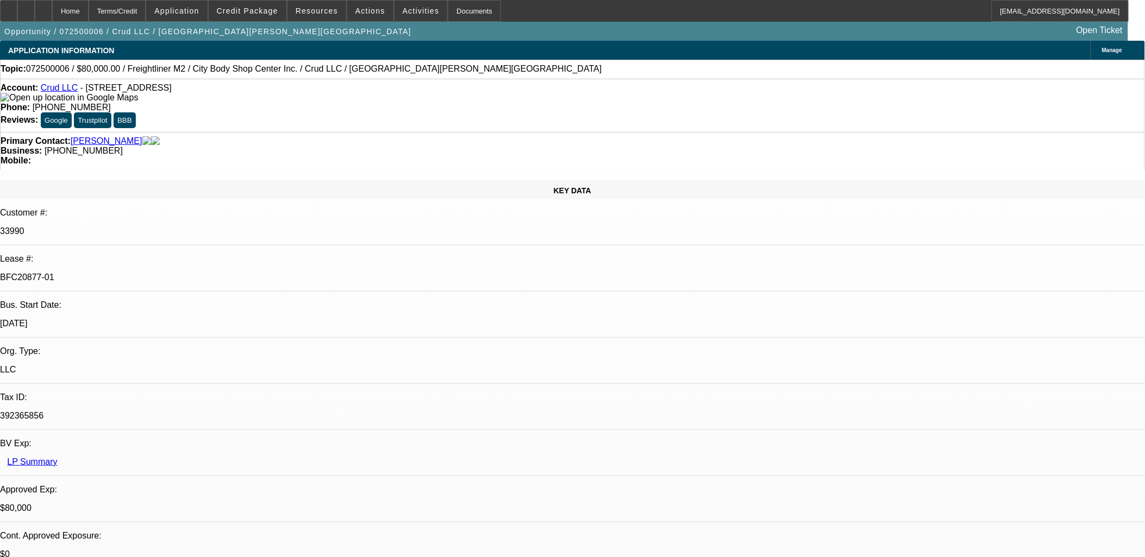
select select "0"
select select "2"
select select "0"
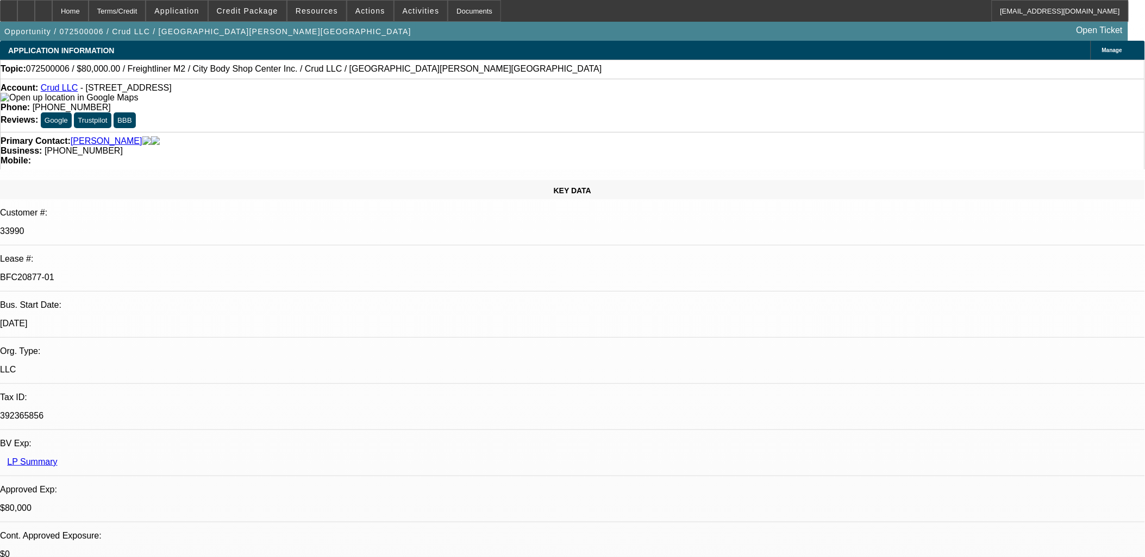
select select "2"
select select "0"
select select "1"
select select "2"
select select "6"
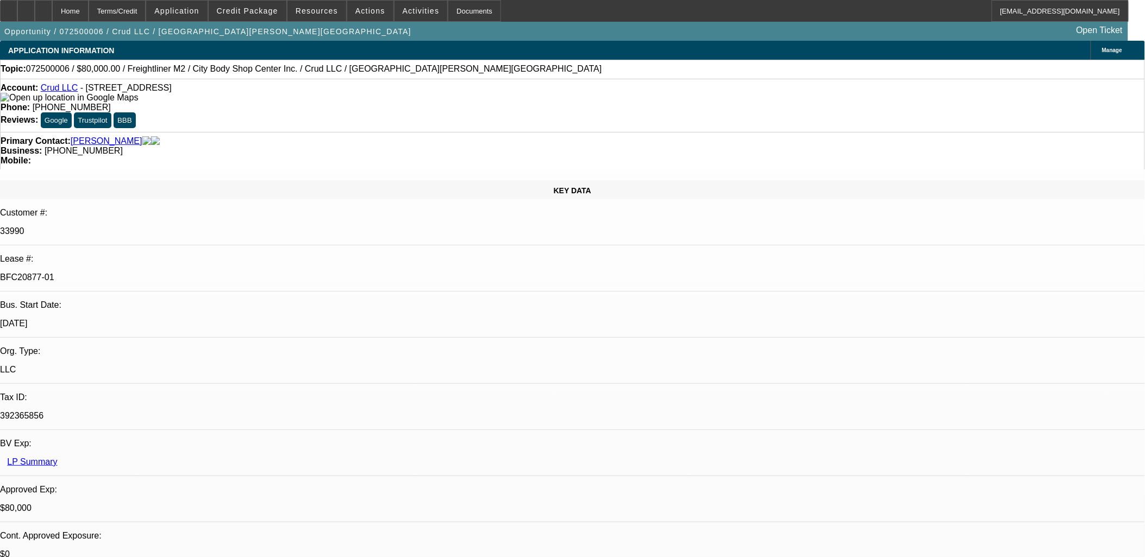
select select "1"
select select "2"
select select "6"
select select "1"
select select "2"
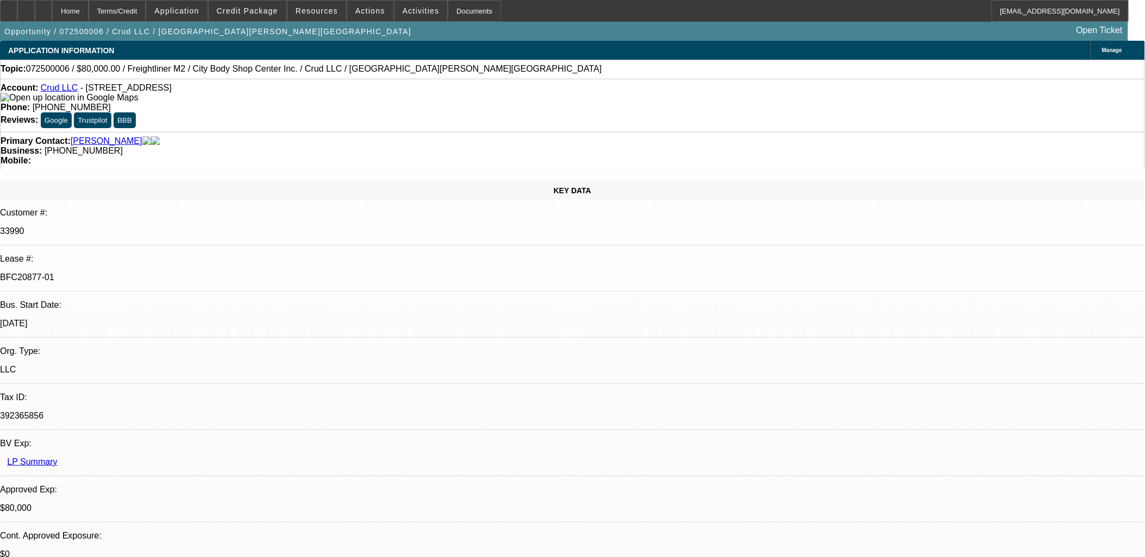
select select "6"
select select "1"
select select "2"
select select "6"
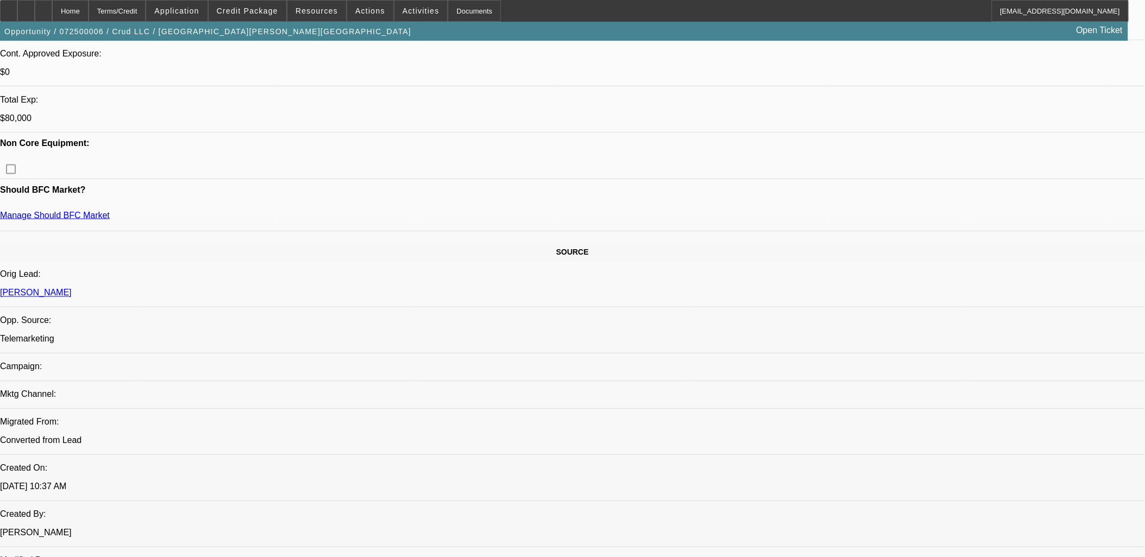
scroll to position [181, 0]
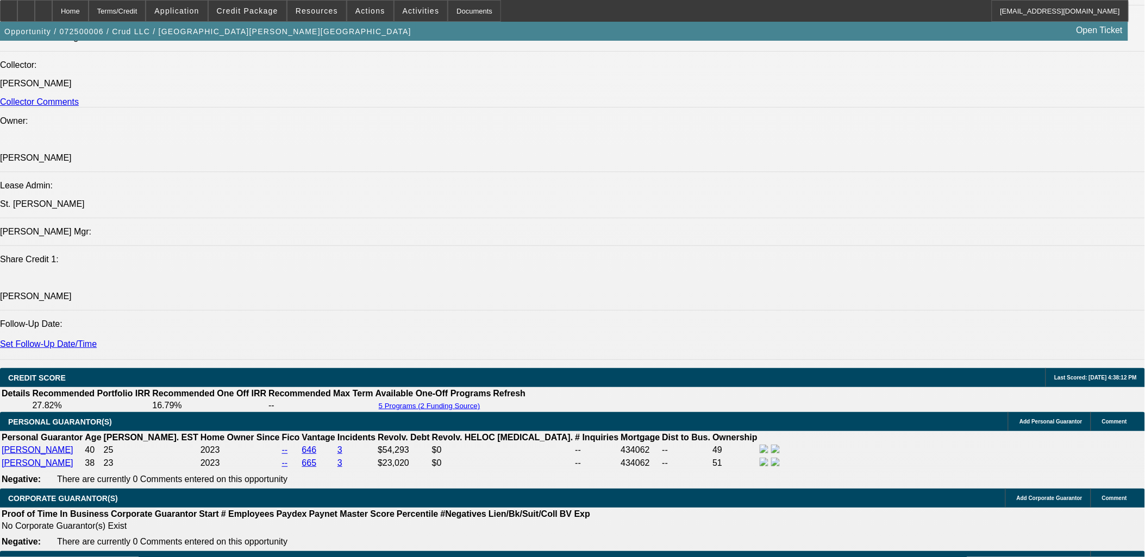
scroll to position [1569, 0]
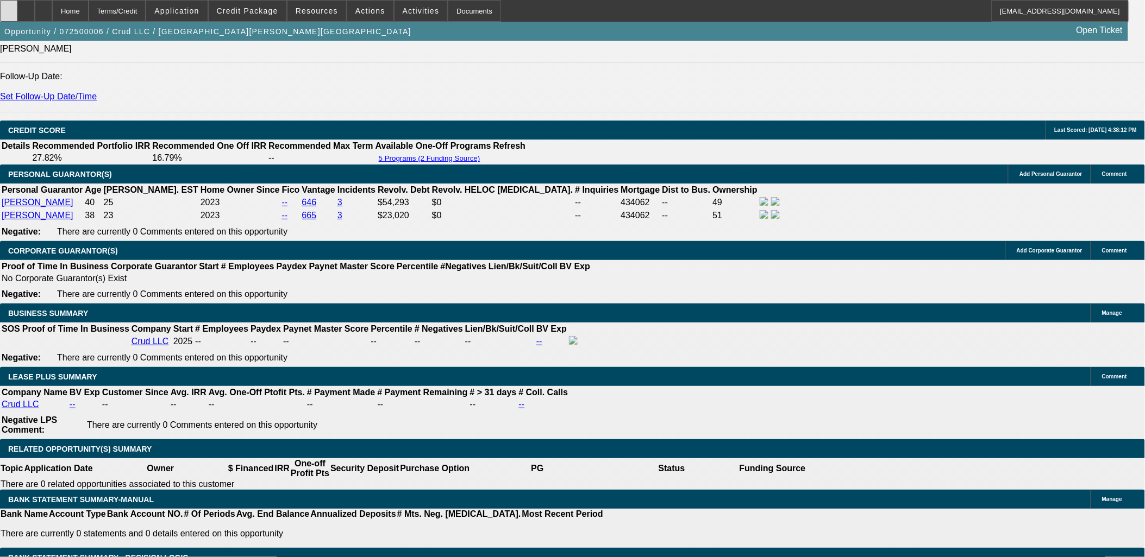
click at [17, 4] on div at bounding box center [8, 11] width 17 height 22
drag, startPoint x: 833, startPoint y: 369, endPoint x: 806, endPoint y: 370, distance: 27.2
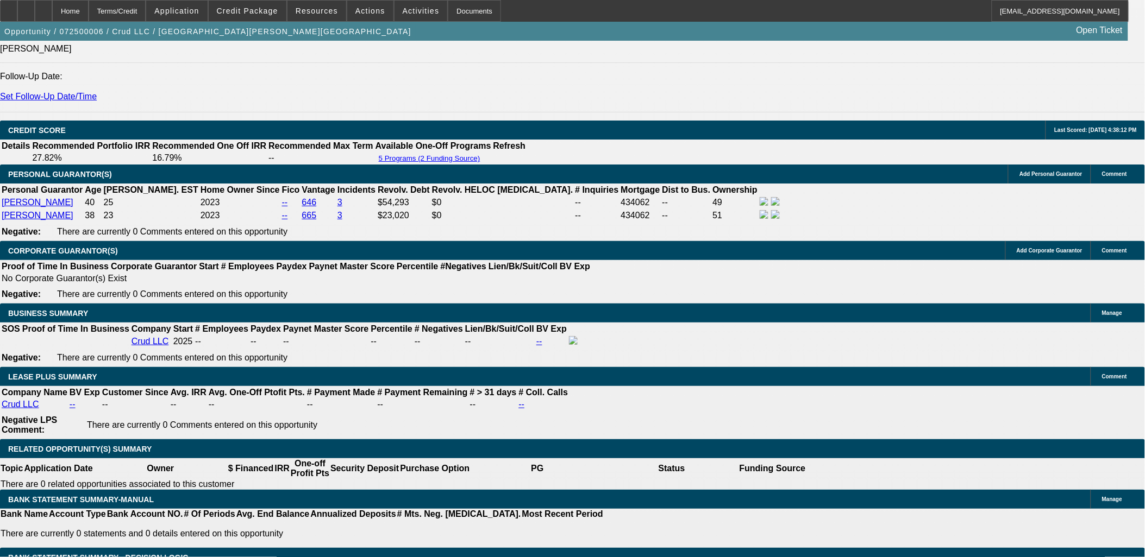
copy p "652907"
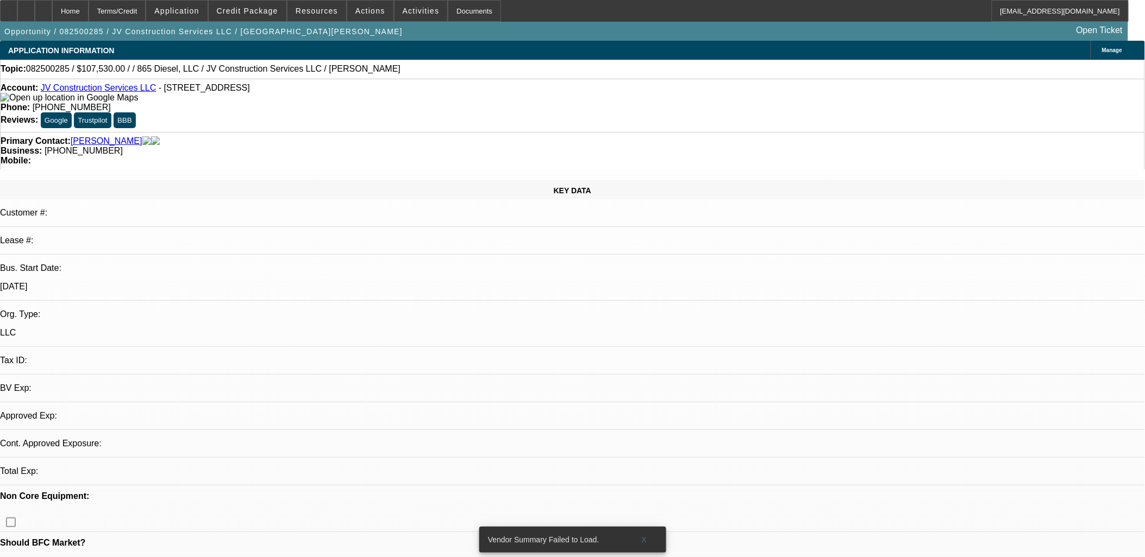
select select "0"
select select "2"
select select "0.1"
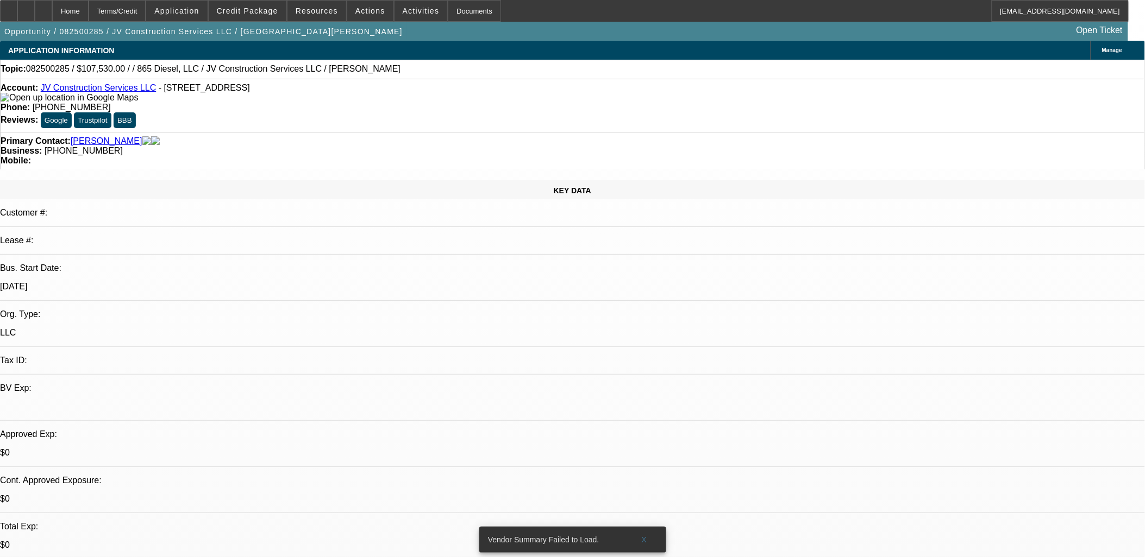
select select "1"
select select "2"
select select "4"
click at [643, 534] on button "X" at bounding box center [644, 540] width 35 height 20
click at [26, 7] on icon at bounding box center [26, 7] width 0 height 0
